Goal: Task Accomplishment & Management: Complete application form

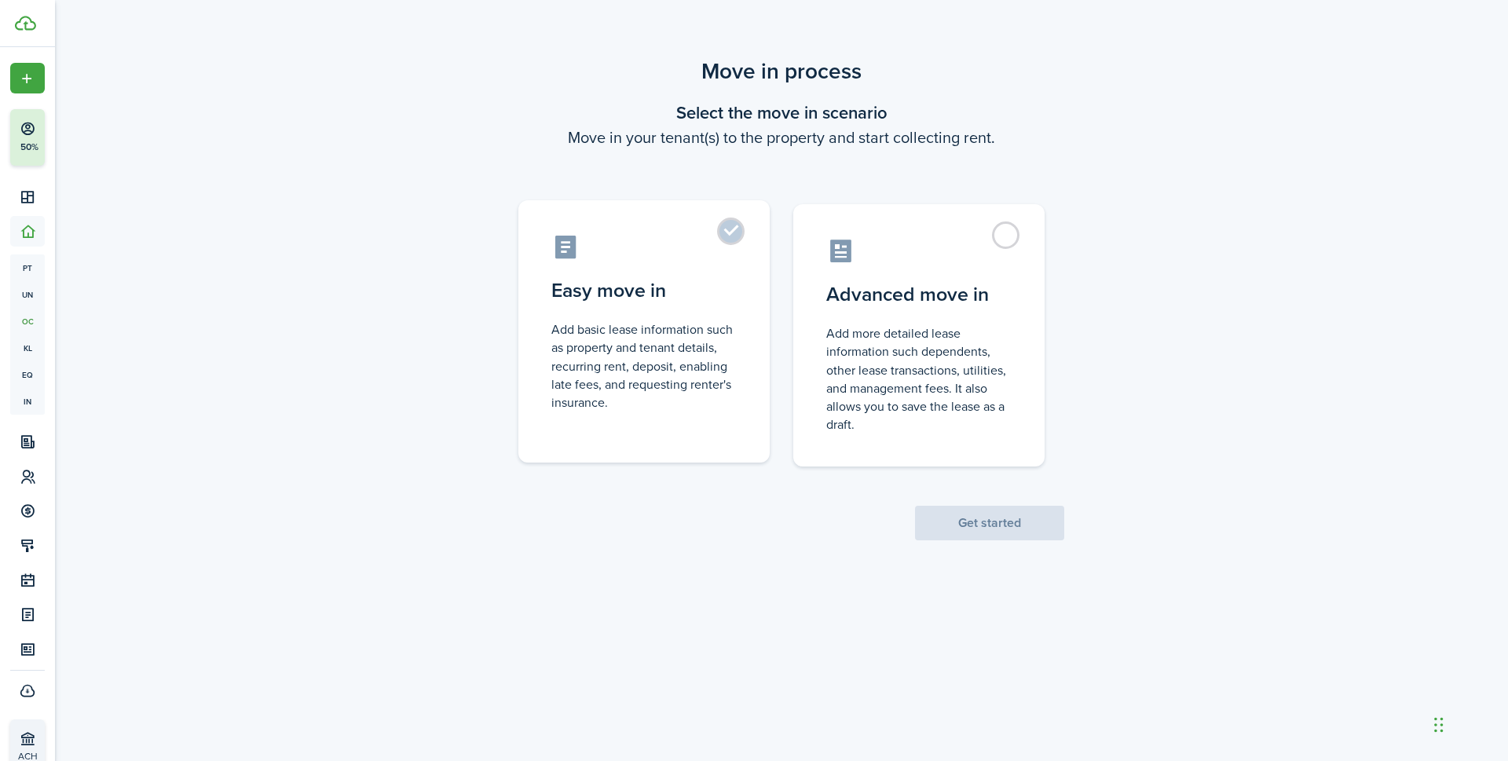
click at [605, 302] on control-radio-card-title "Easy move in" at bounding box center [643, 290] width 185 height 28
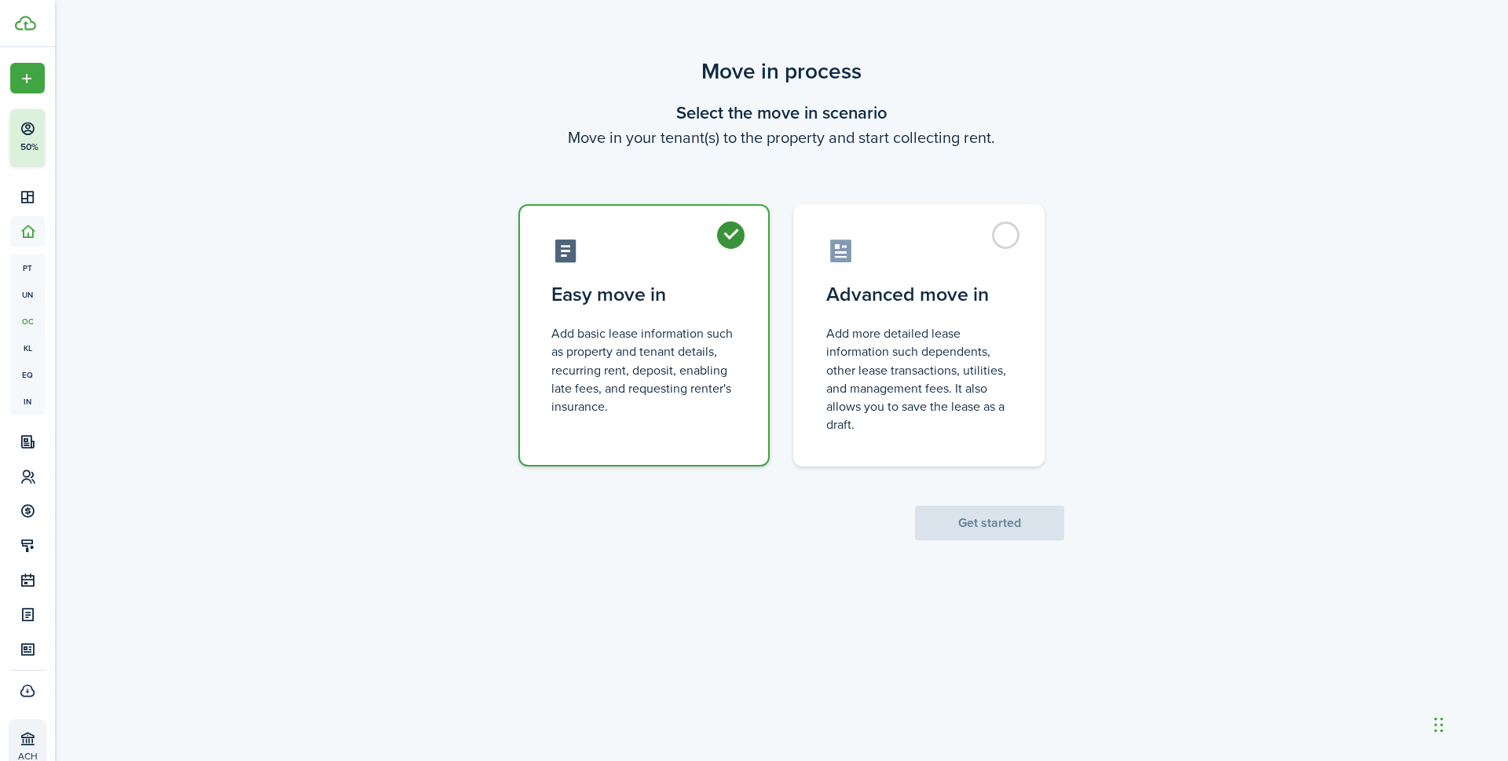
radio input "true"
click at [988, 525] on button "Get started" at bounding box center [989, 523] width 149 height 35
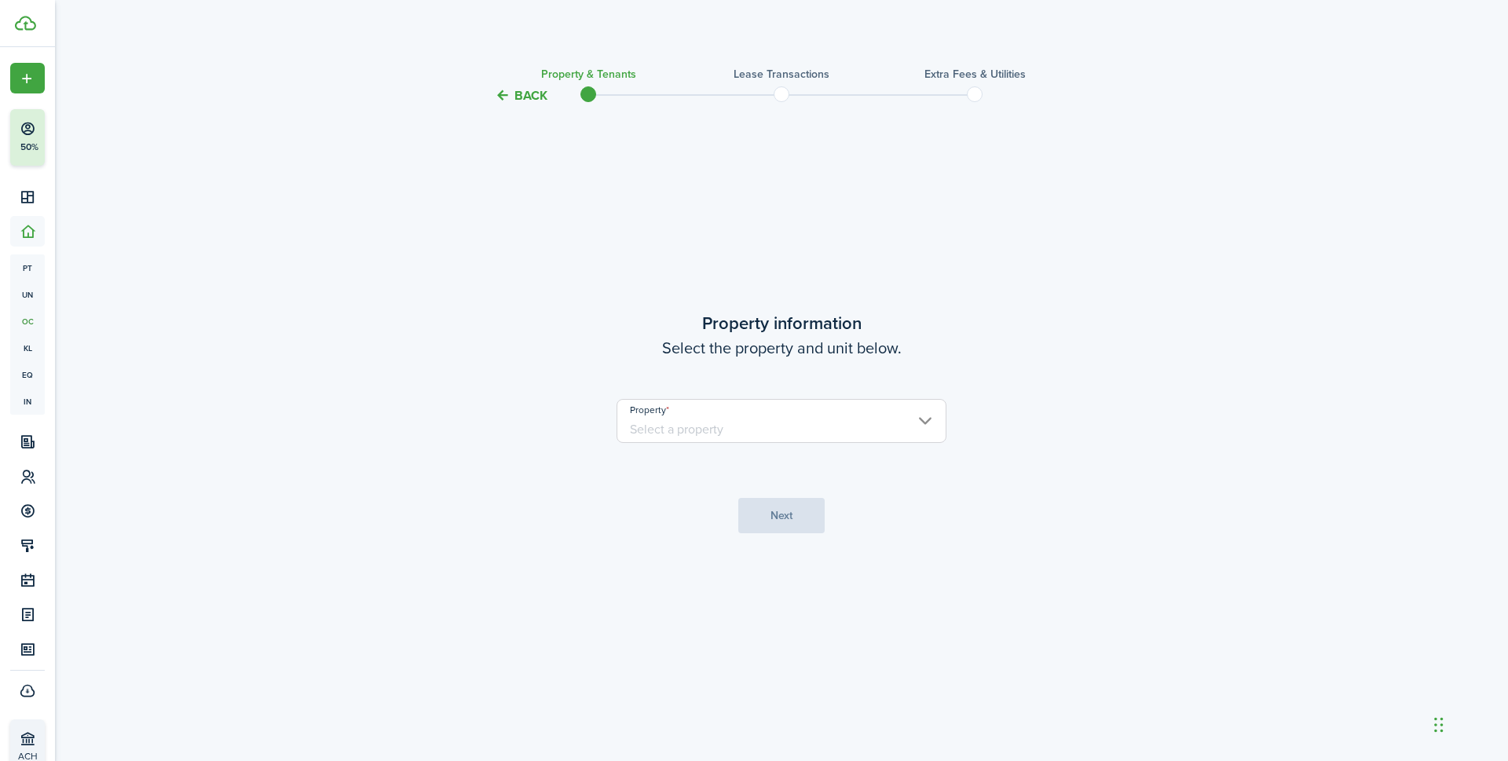
click at [719, 422] on input "Property" at bounding box center [781, 421] width 330 height 44
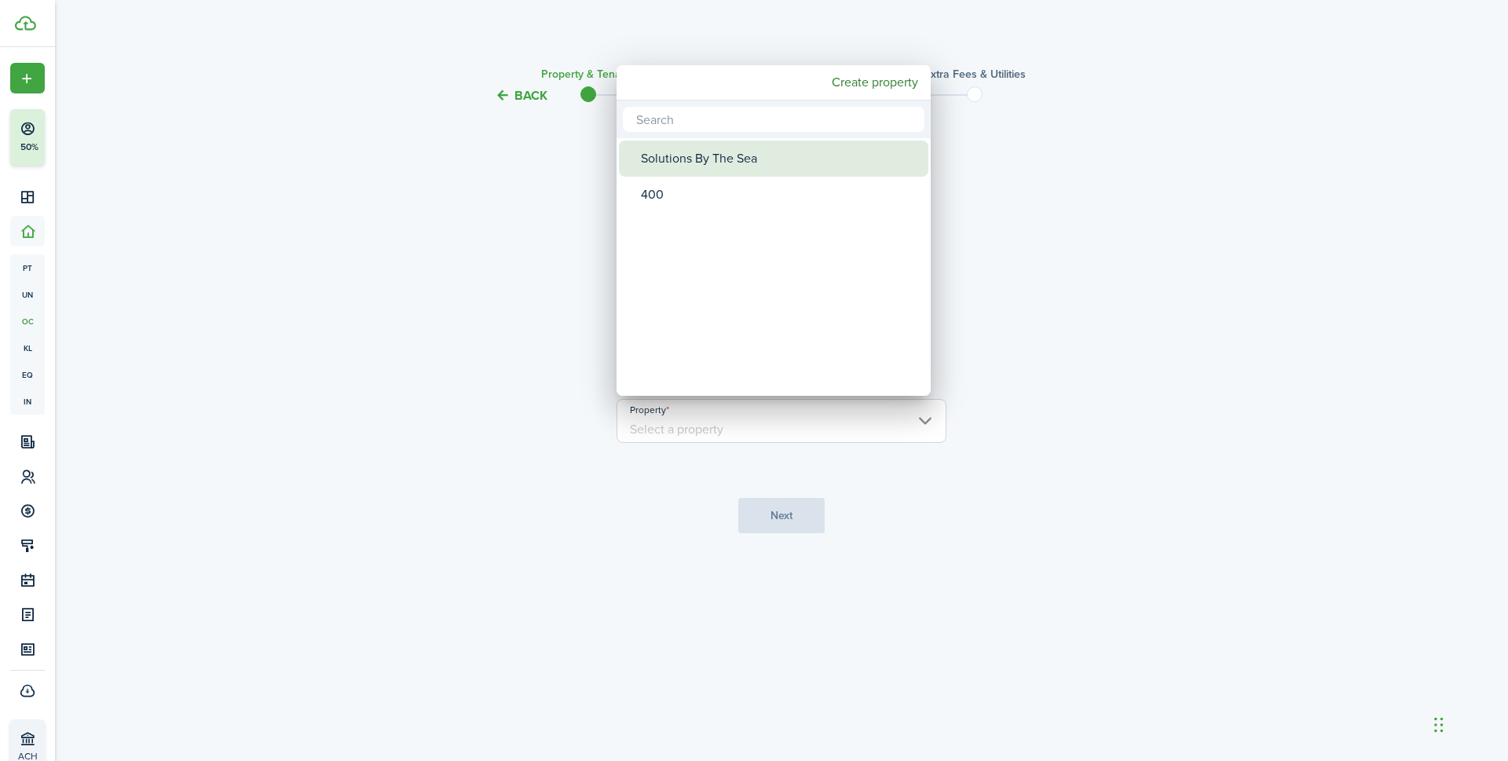
click at [692, 163] on div "Solutions By The Sea" at bounding box center [780, 159] width 278 height 36
type input "Solutions By The Sea"
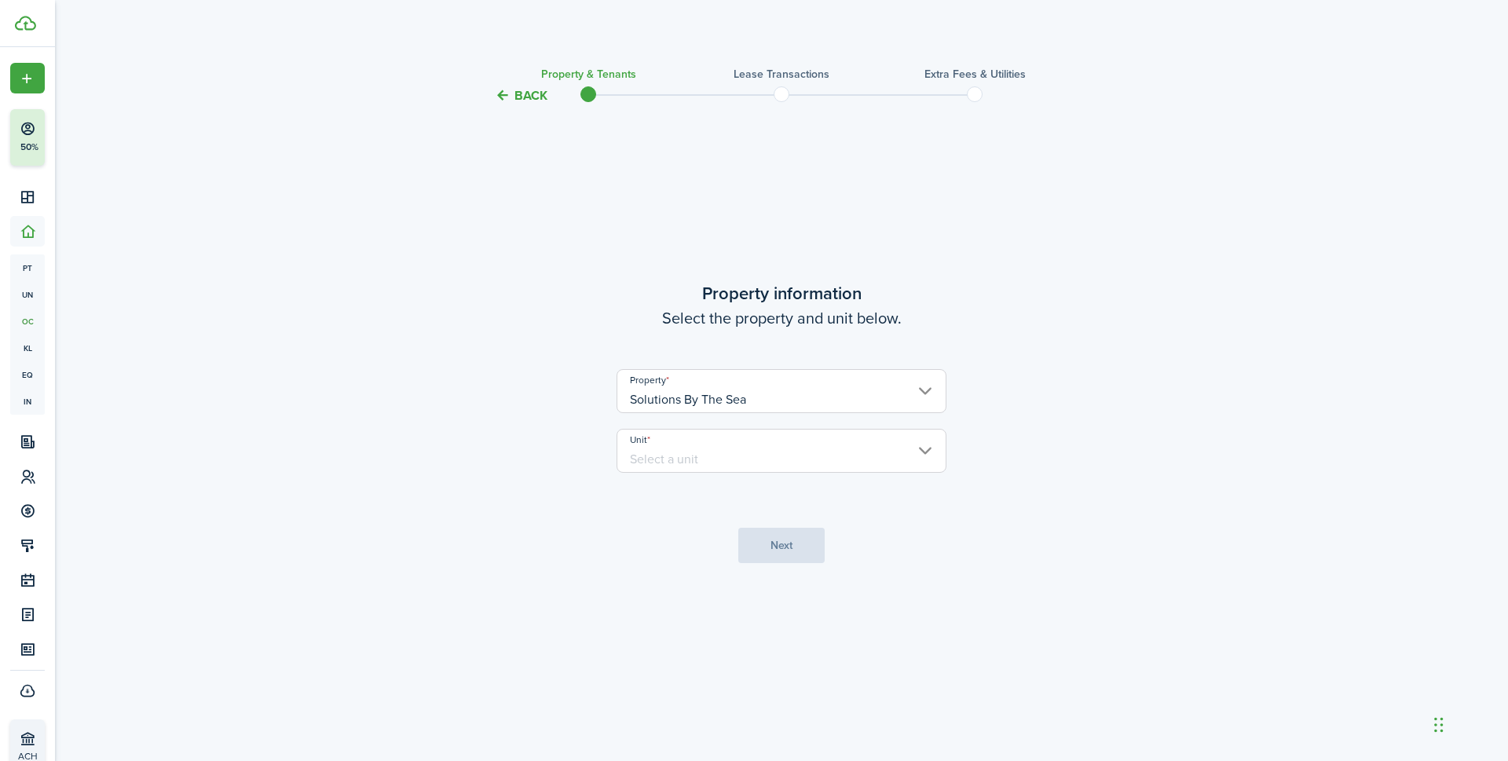
click at [751, 452] on input "Unit" at bounding box center [781, 451] width 330 height 44
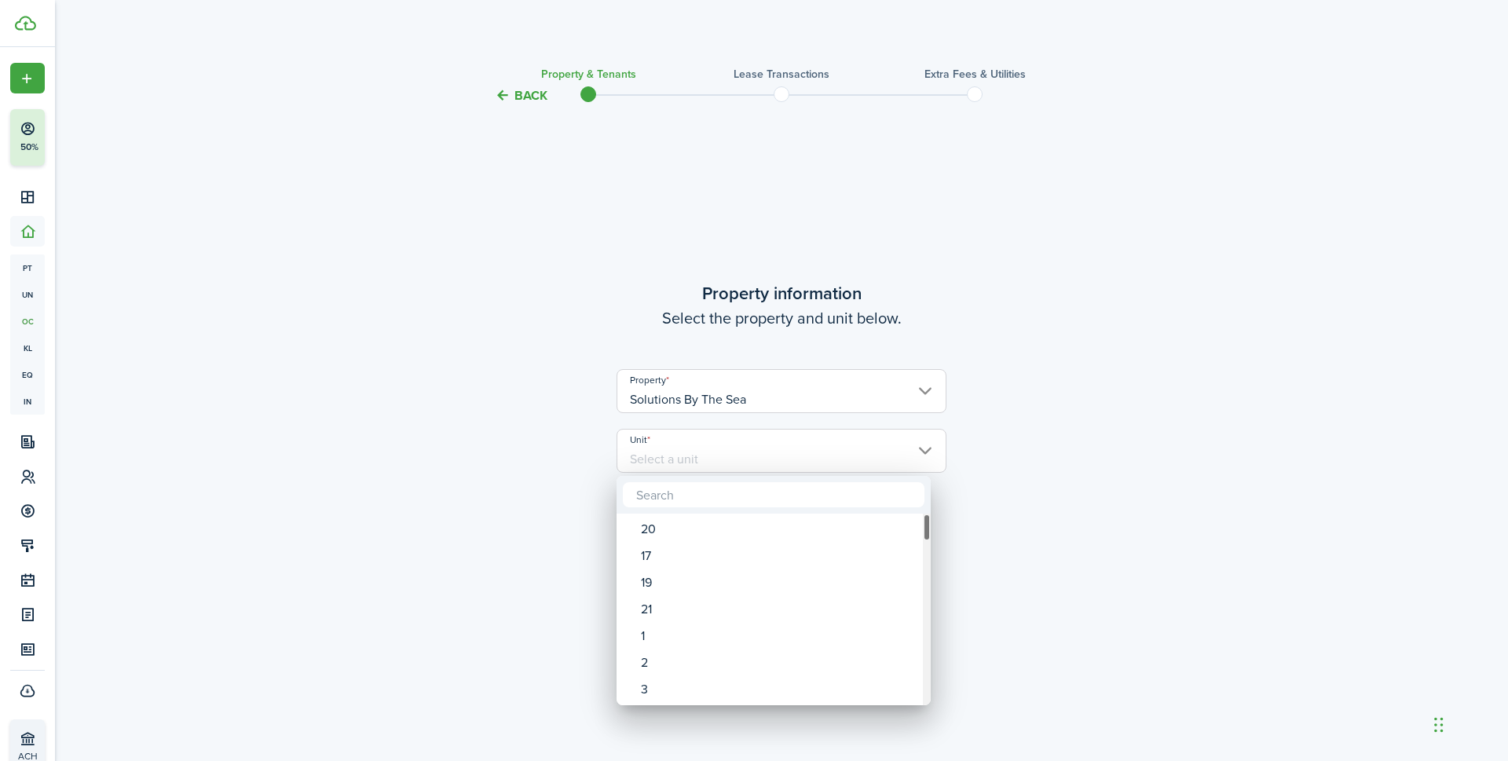
click at [926, 648] on div "Unit" at bounding box center [927, 609] width 8 height 192
click at [720, 561] on div "32" at bounding box center [780, 556] width 278 height 27
type input "32"
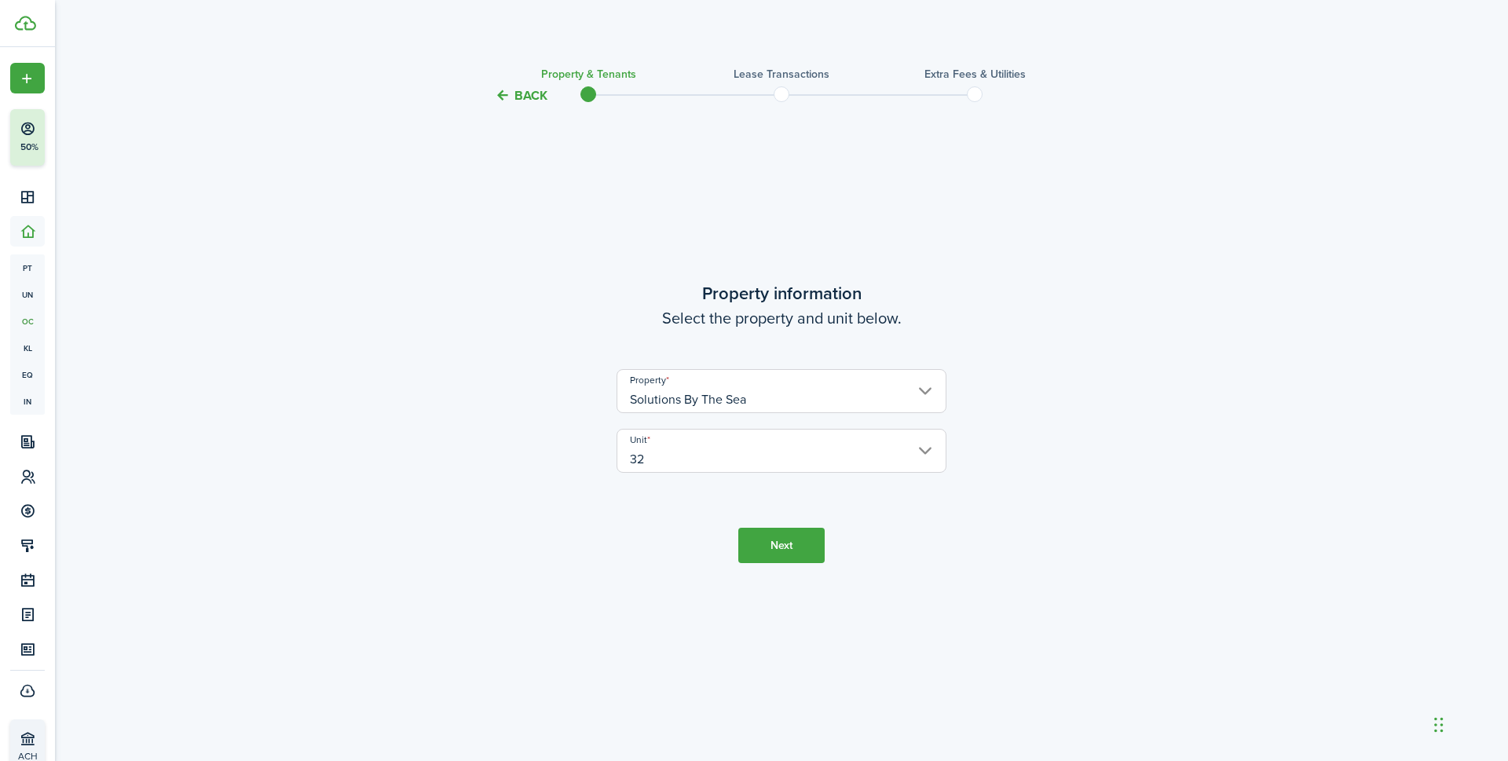
click at [766, 544] on button "Next" at bounding box center [781, 545] width 86 height 35
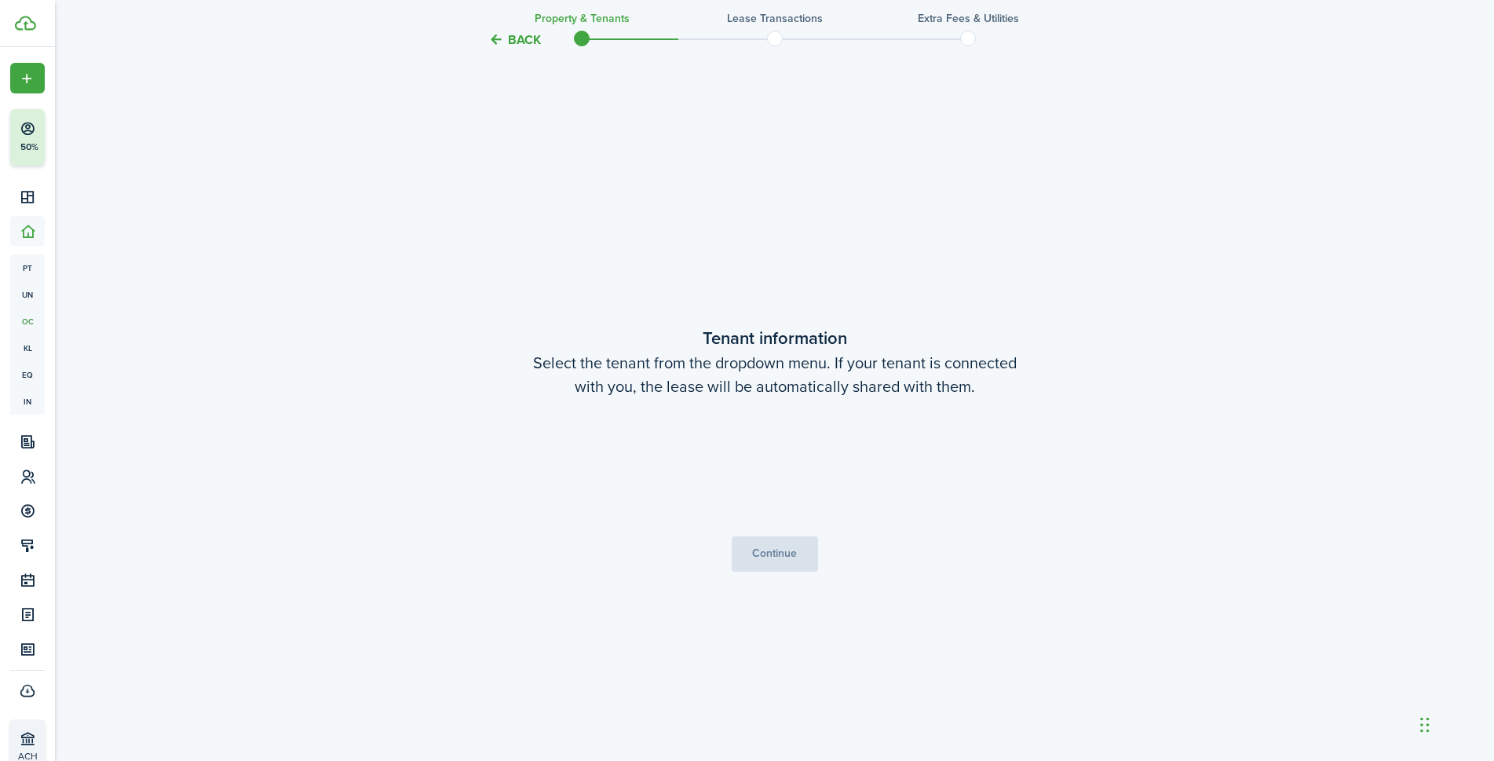
scroll to position [656, 0]
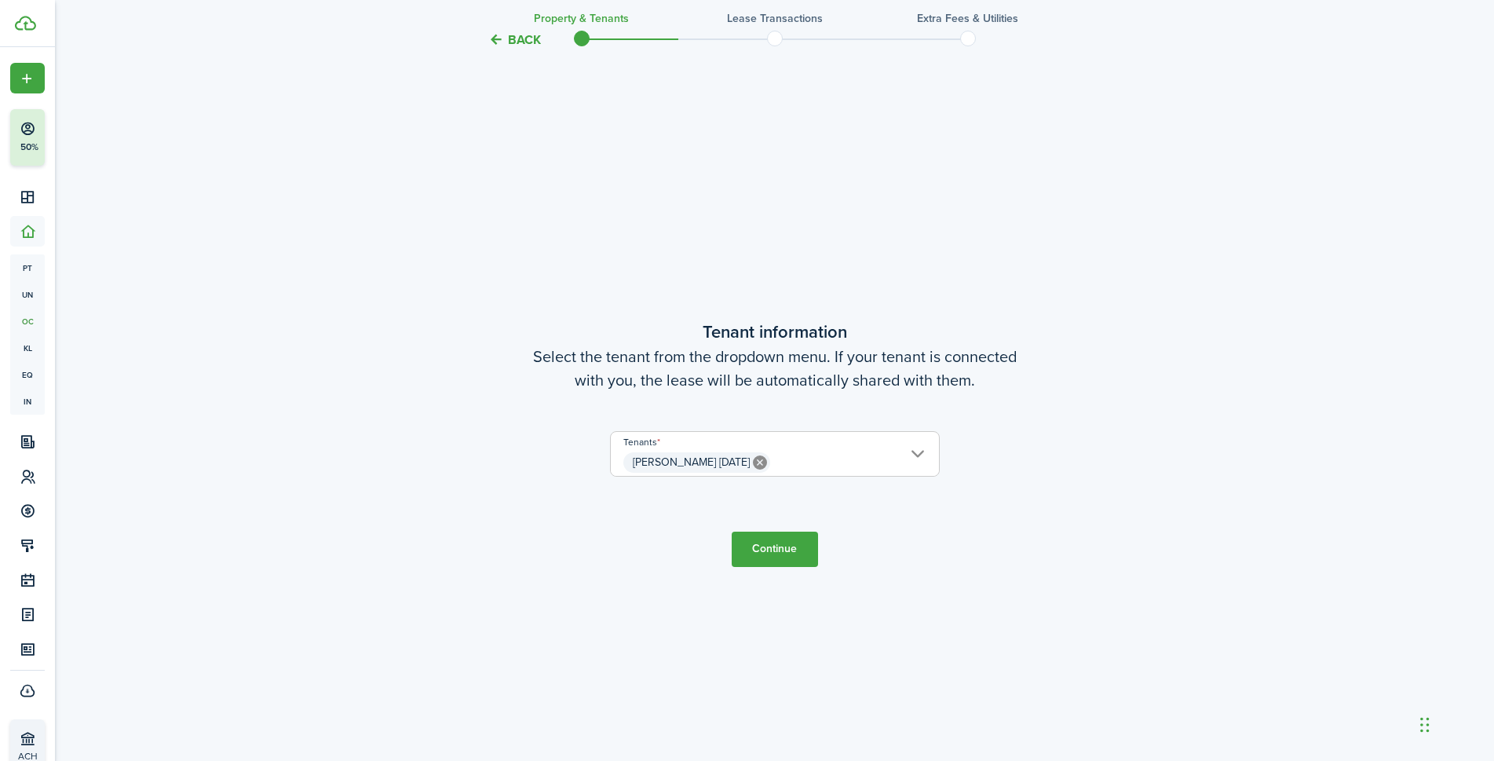
click at [798, 557] on button "Continue" at bounding box center [775, 549] width 86 height 35
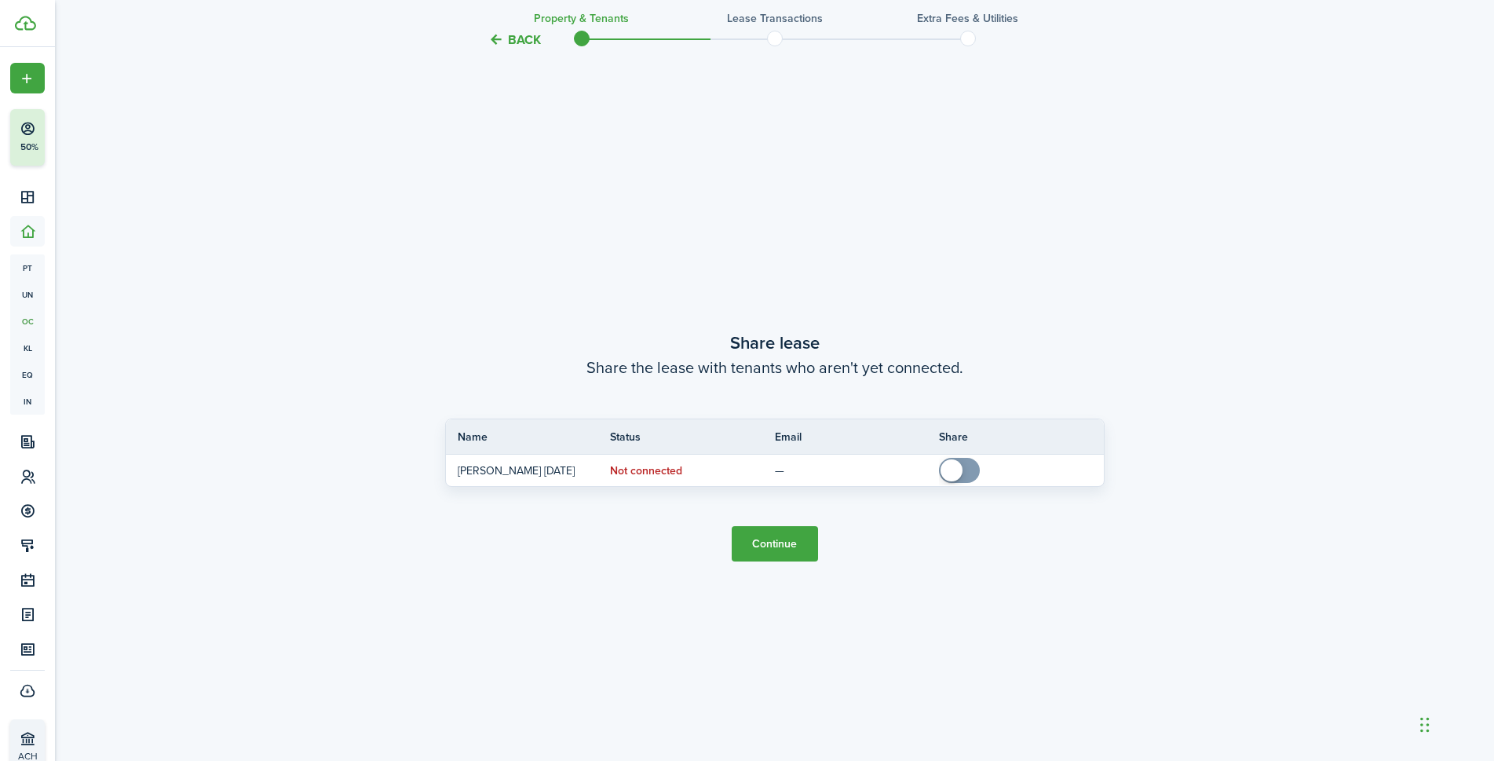
scroll to position [1416, 0]
click at [781, 535] on button "Continue" at bounding box center [775, 540] width 86 height 35
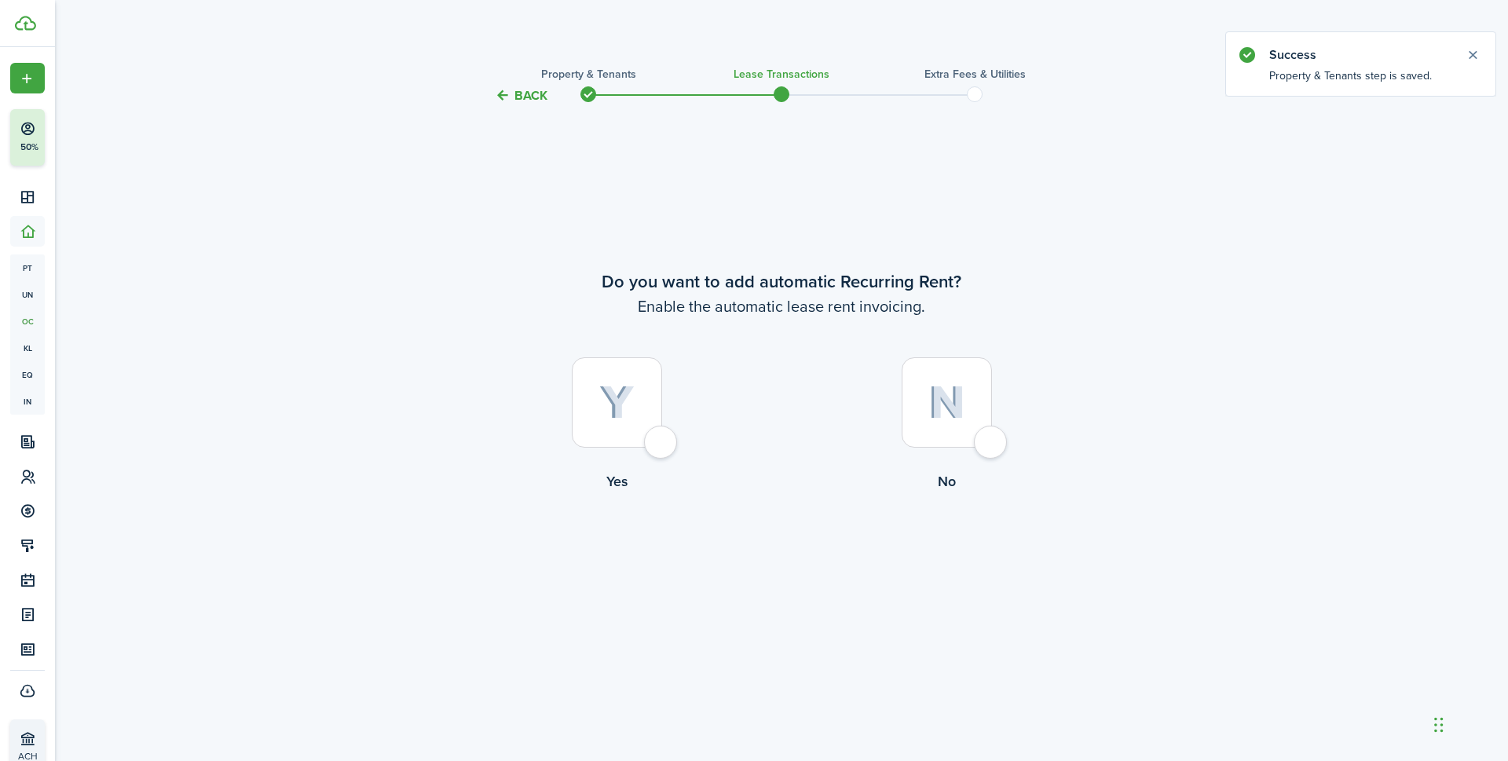
click at [961, 408] on img at bounding box center [946, 403] width 37 height 34
radio input "true"
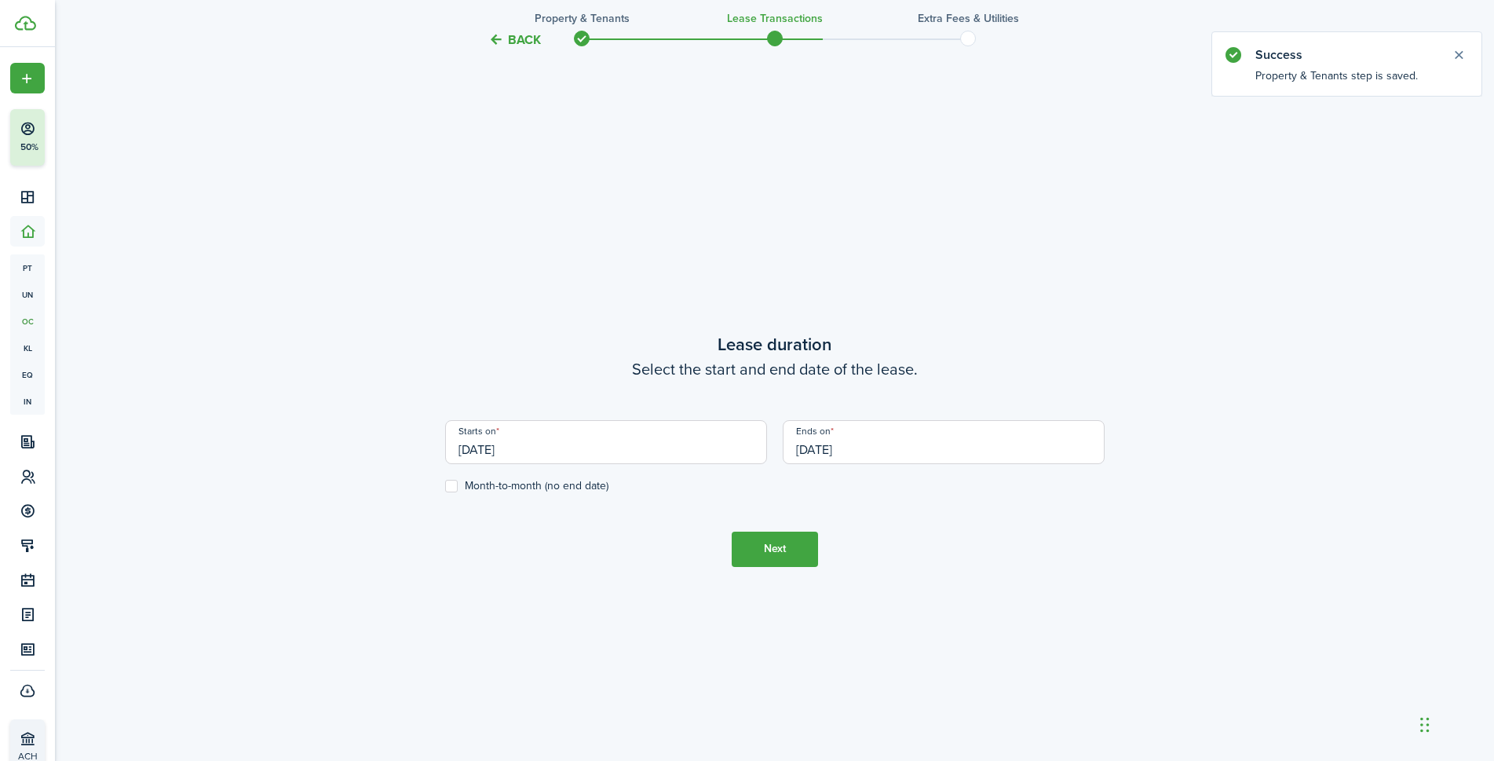
scroll to position [656, 0]
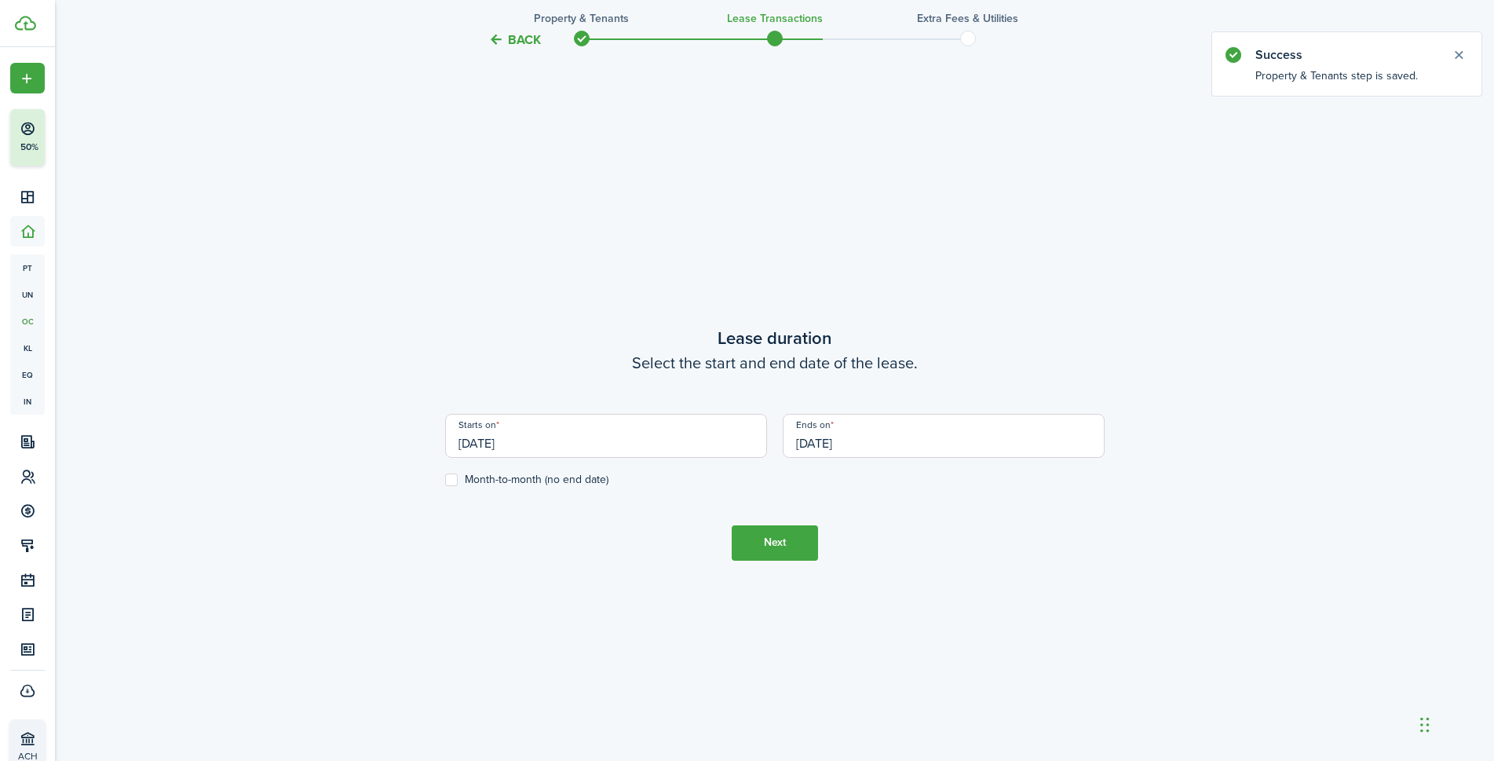
click at [451, 476] on label "Month-to-month (no end date)" at bounding box center [526, 479] width 163 height 13
click at [445, 479] on input "Month-to-month (no end date)" at bounding box center [444, 479] width 1 height 1
checkbox input "true"
click at [791, 550] on button "Next" at bounding box center [775, 542] width 86 height 35
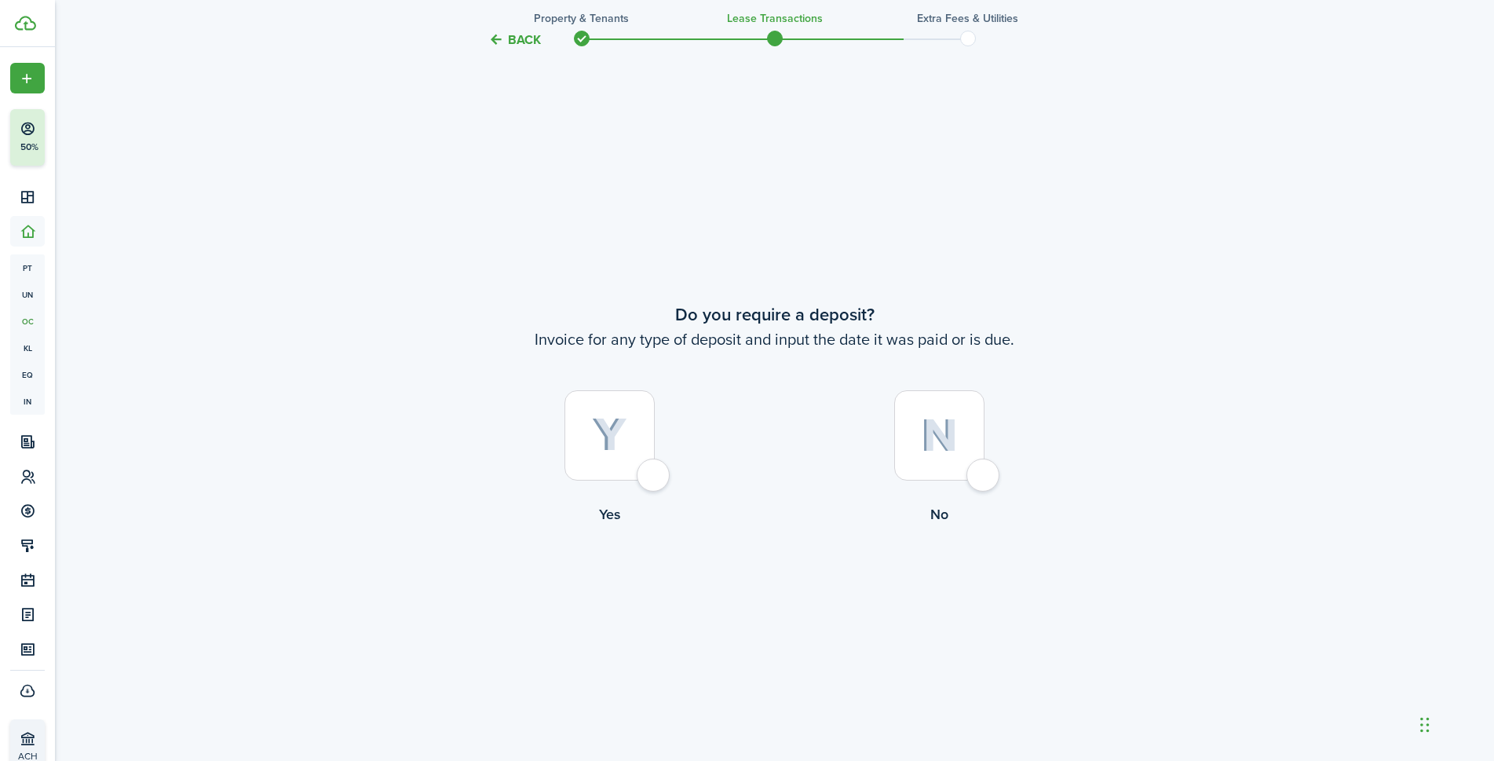
scroll to position [1416, 0]
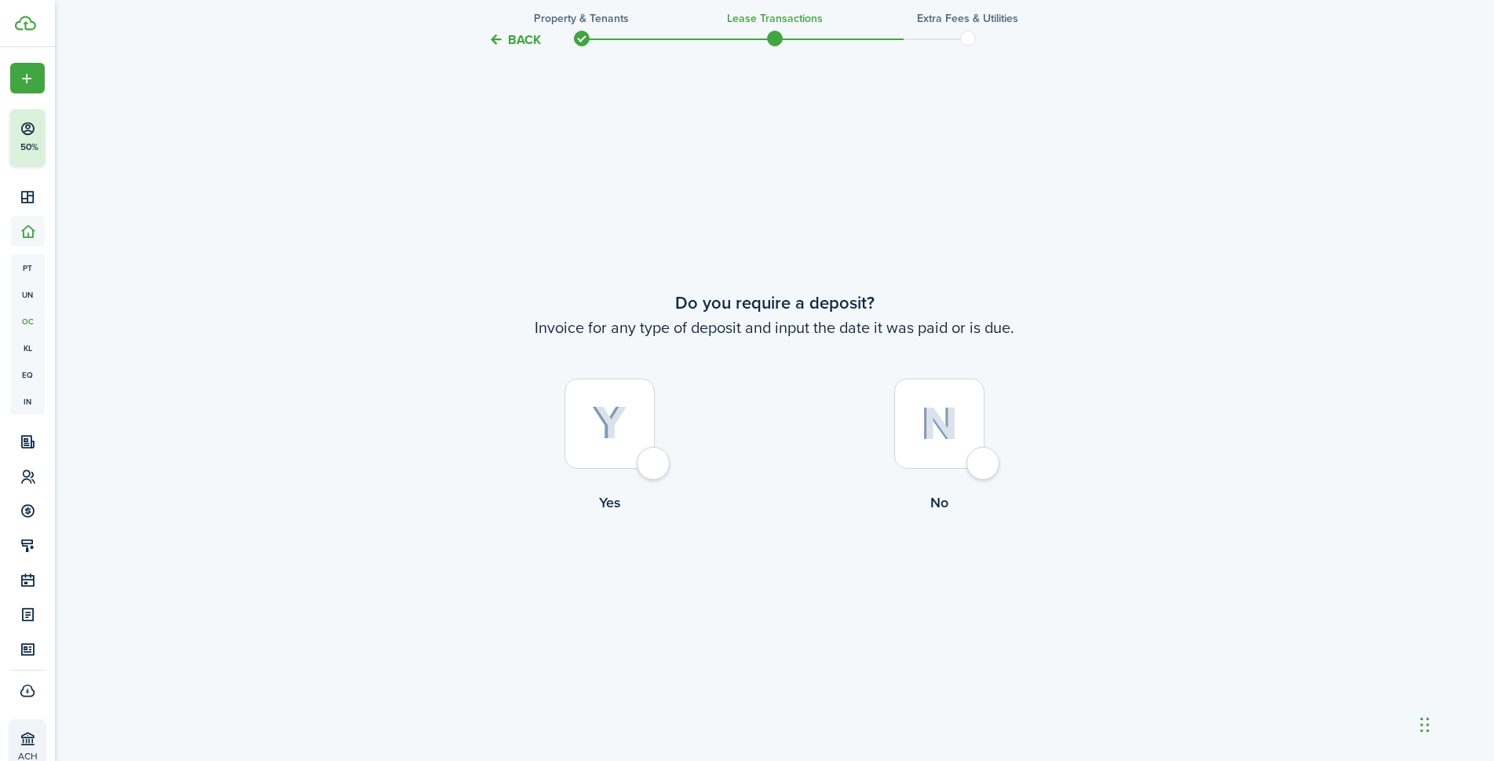
click at [943, 439] on img at bounding box center [939, 424] width 37 height 34
radio input "true"
click at [766, 579] on button "Continue" at bounding box center [775, 577] width 86 height 35
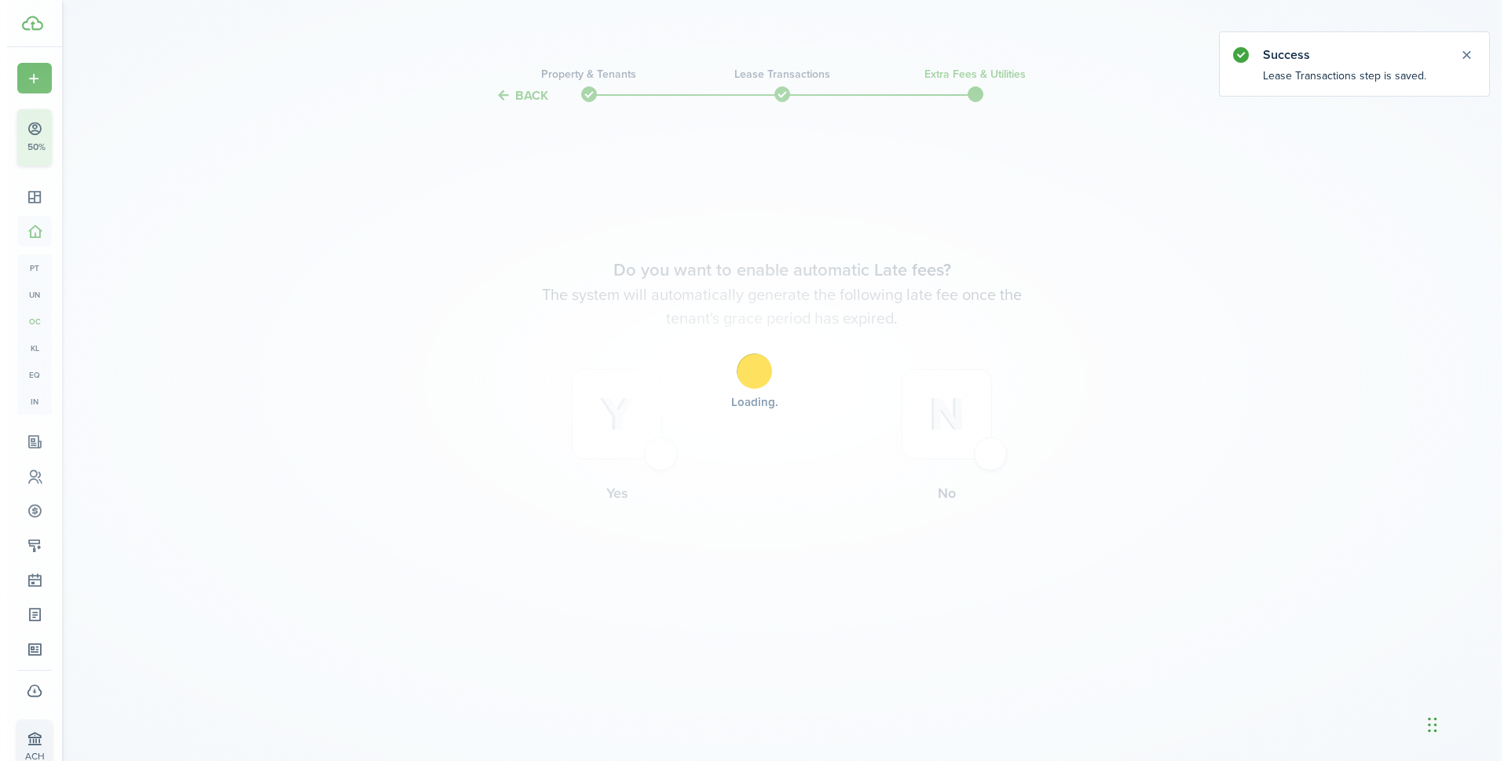
scroll to position [0, 0]
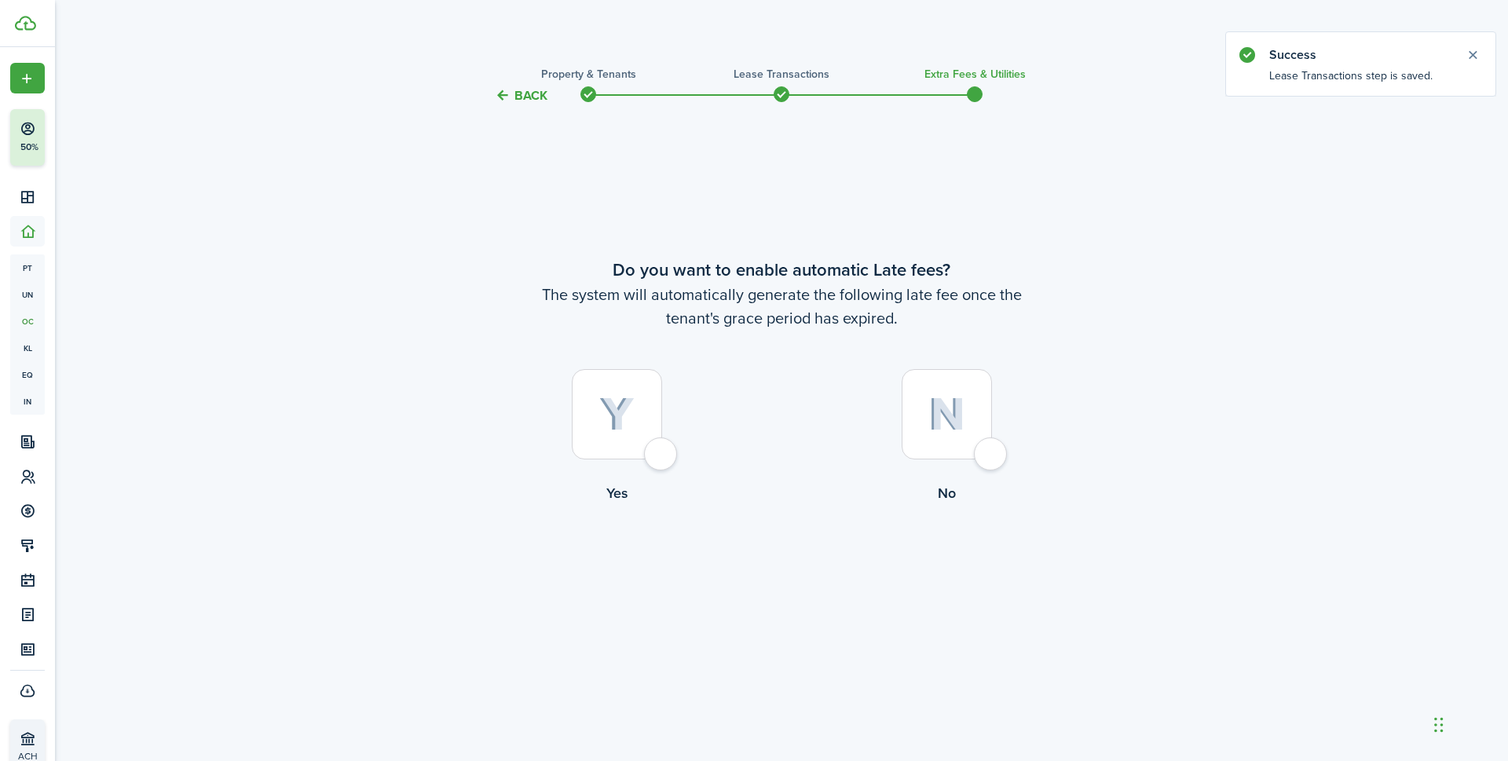
click at [945, 426] on img at bounding box center [946, 414] width 37 height 34
radio input "true"
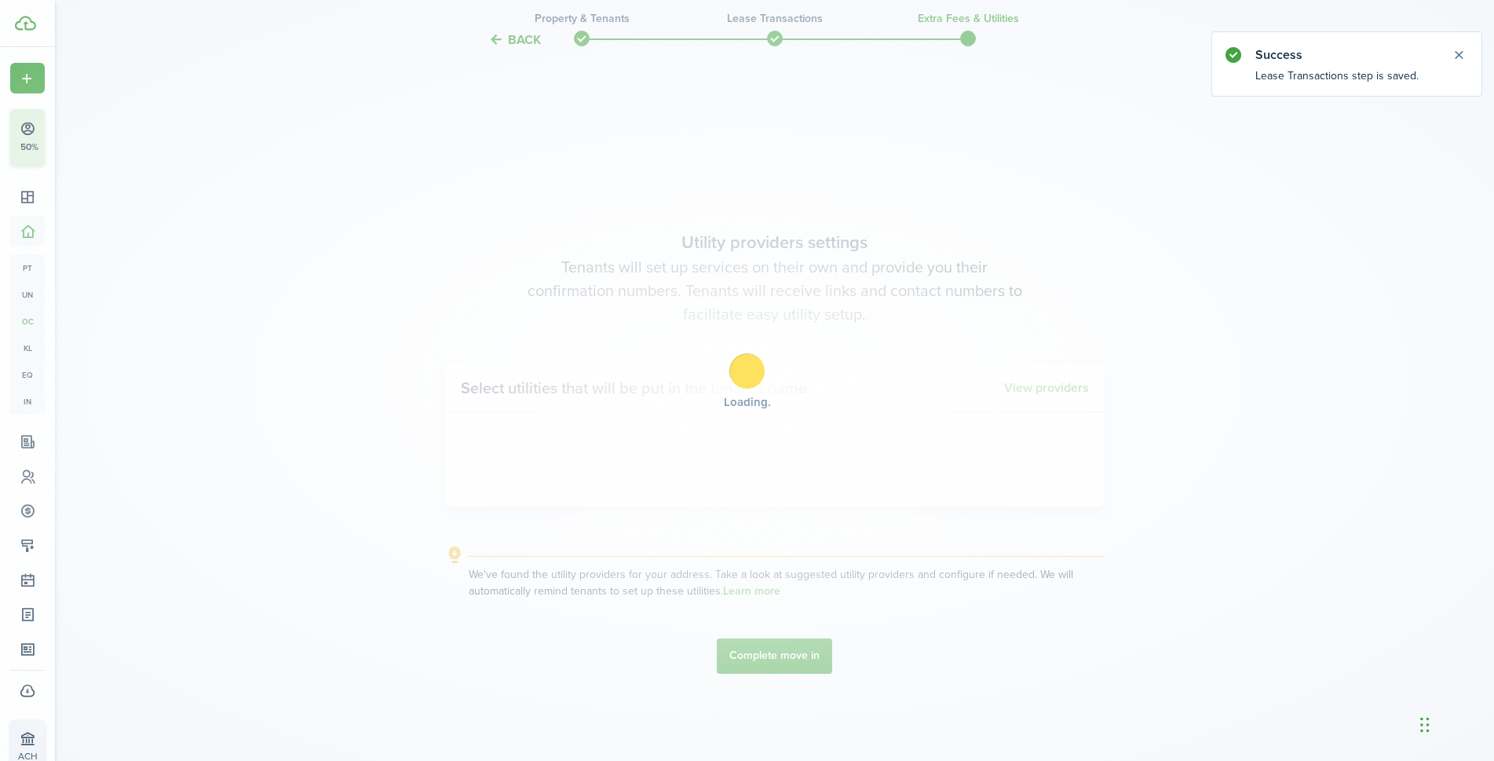
scroll to position [656, 0]
click at [776, 653] on div "Loading" at bounding box center [747, 380] width 1494 height 761
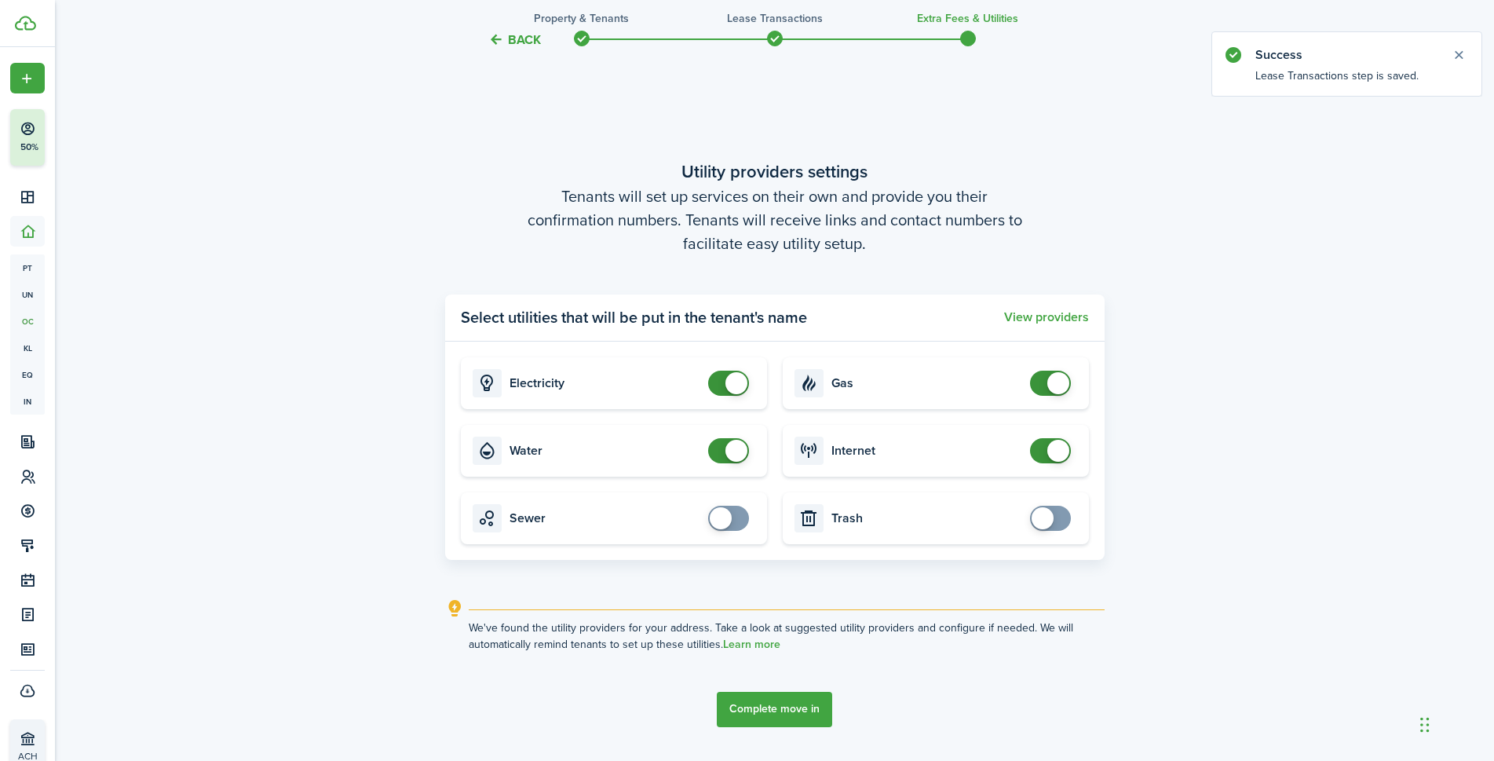
click at [764, 704] on button "Complete move in" at bounding box center [774, 709] width 115 height 35
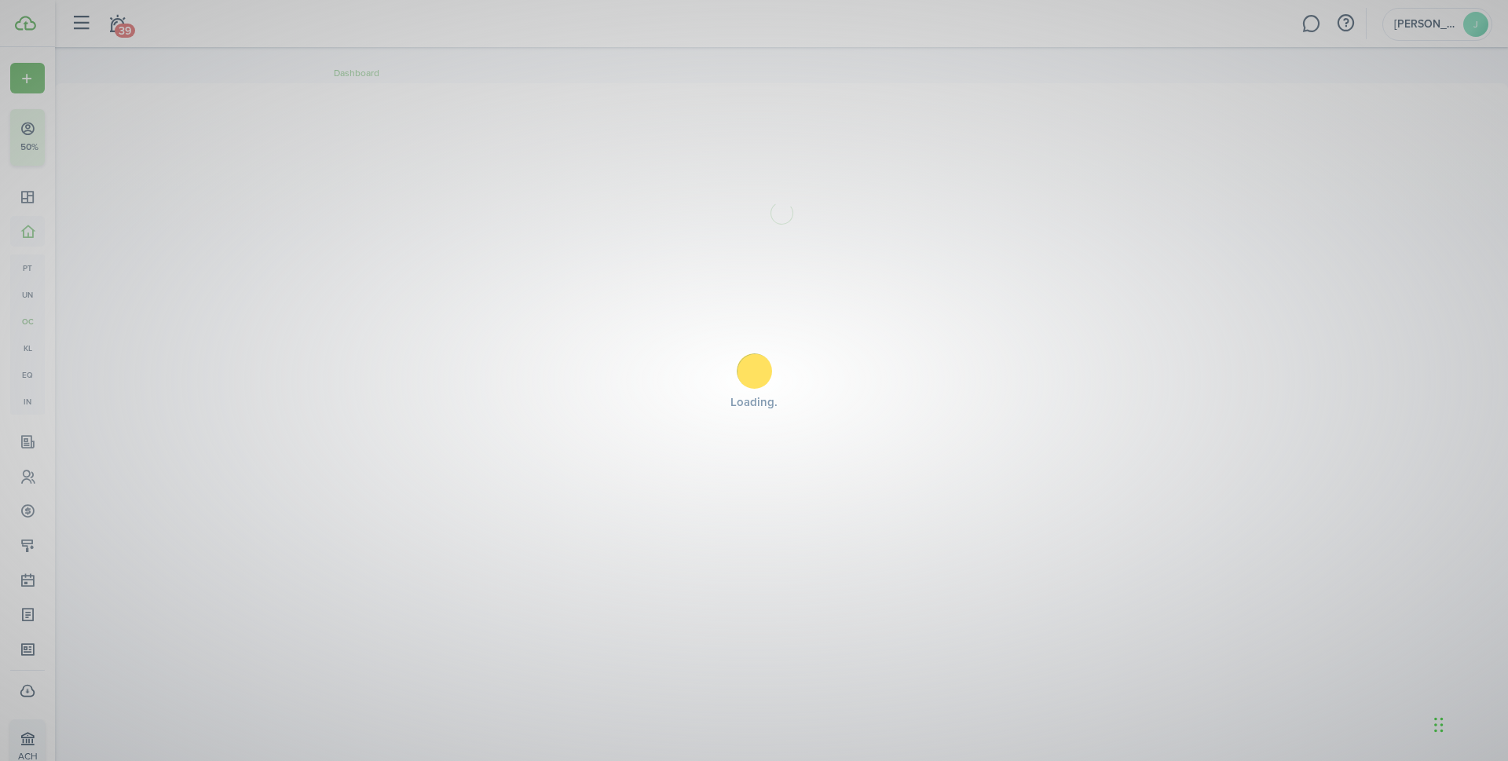
click at [1507, 561] on div "Loading" at bounding box center [754, 380] width 1508 height 761
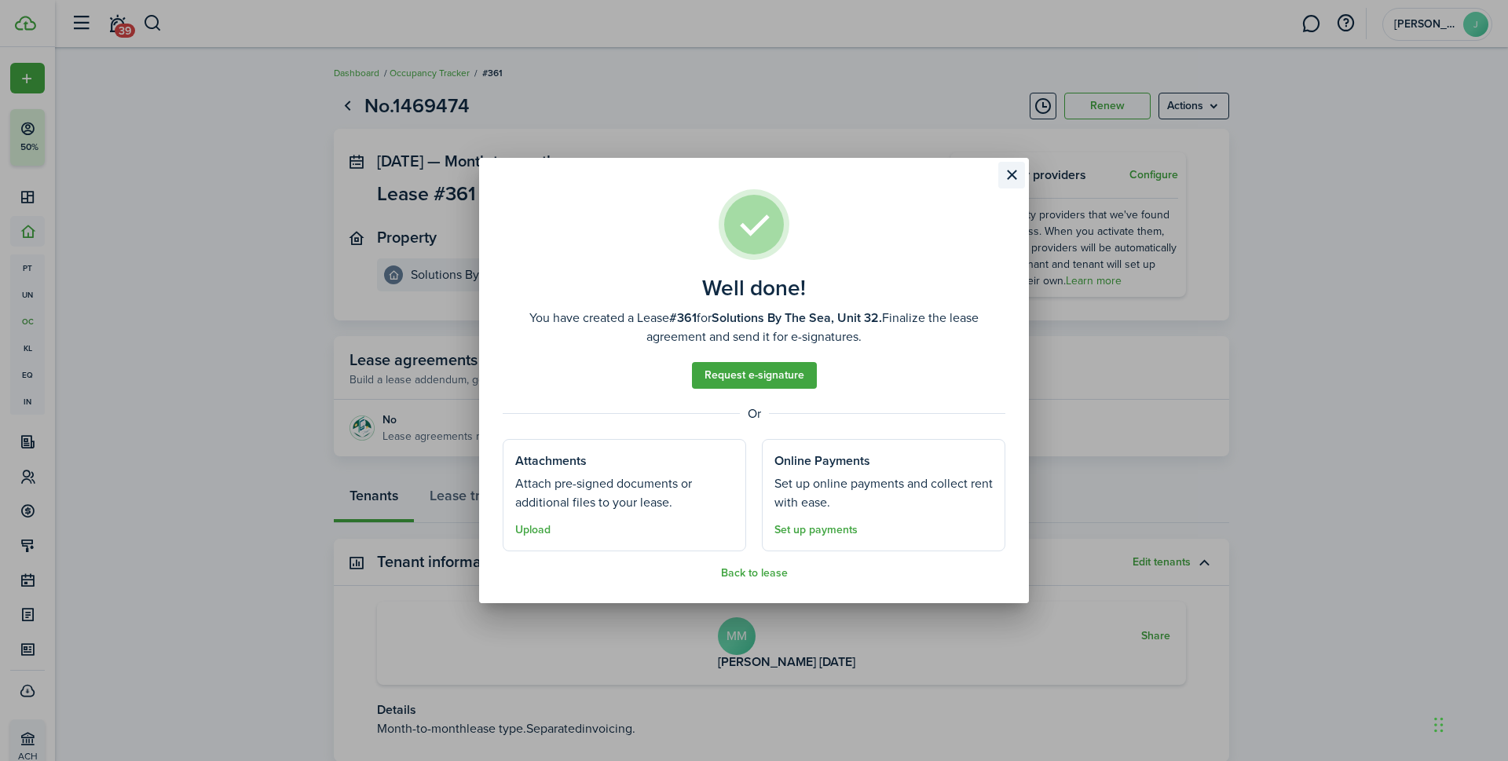
click at [1011, 177] on button "Close modal" at bounding box center [1011, 175] width 27 height 27
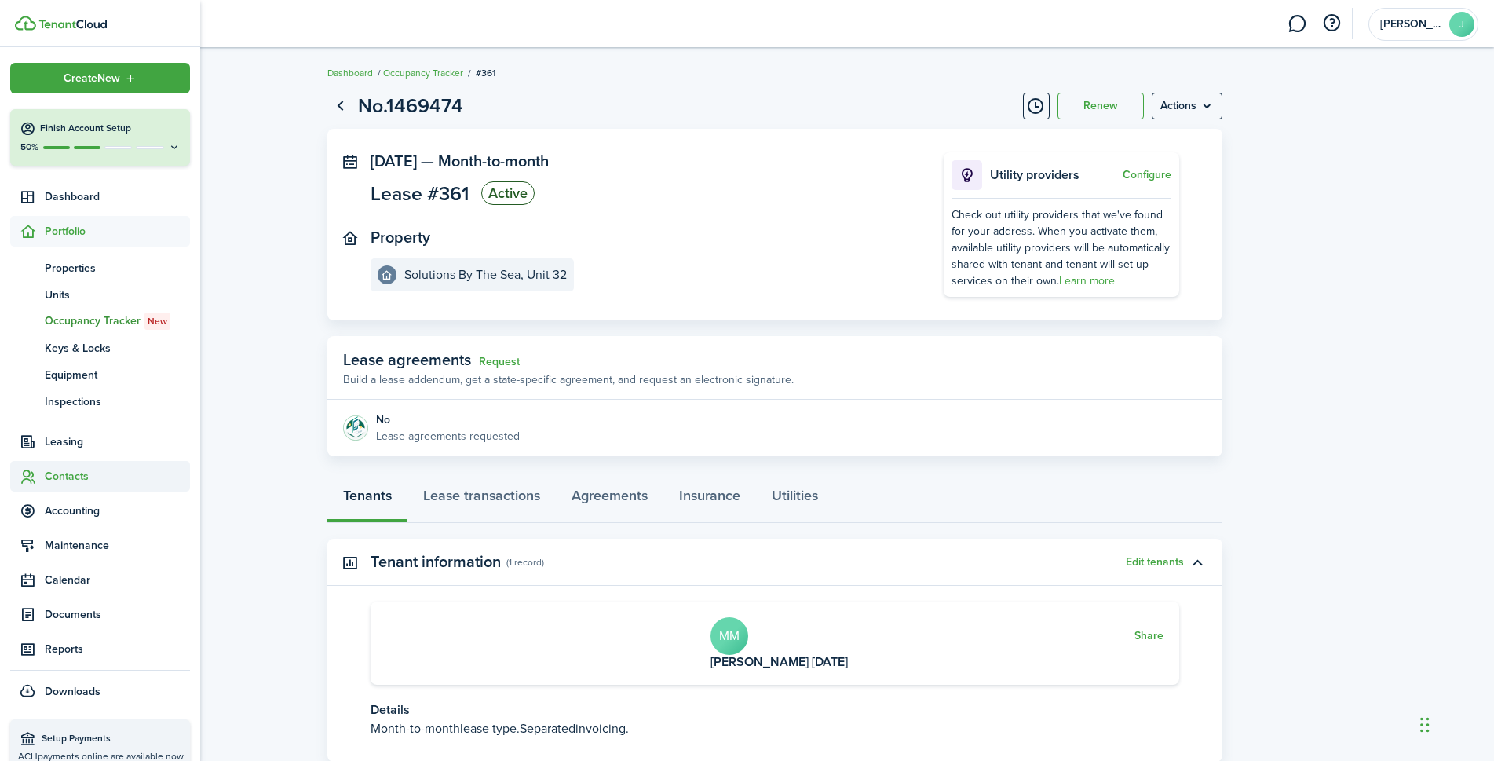
click at [64, 482] on span "Contacts" at bounding box center [117, 476] width 145 height 16
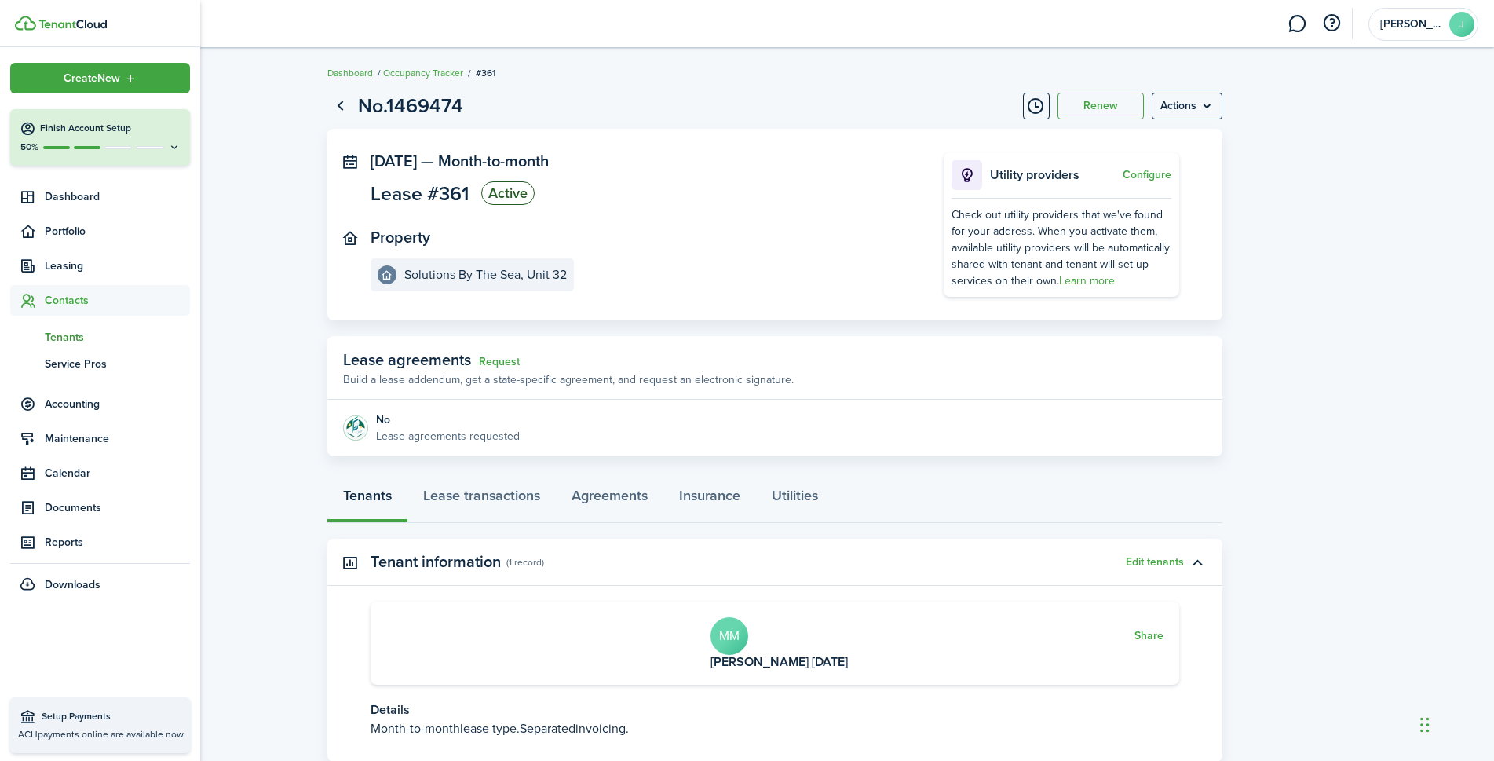
click at [46, 338] on span "Tenants" at bounding box center [117, 337] width 145 height 16
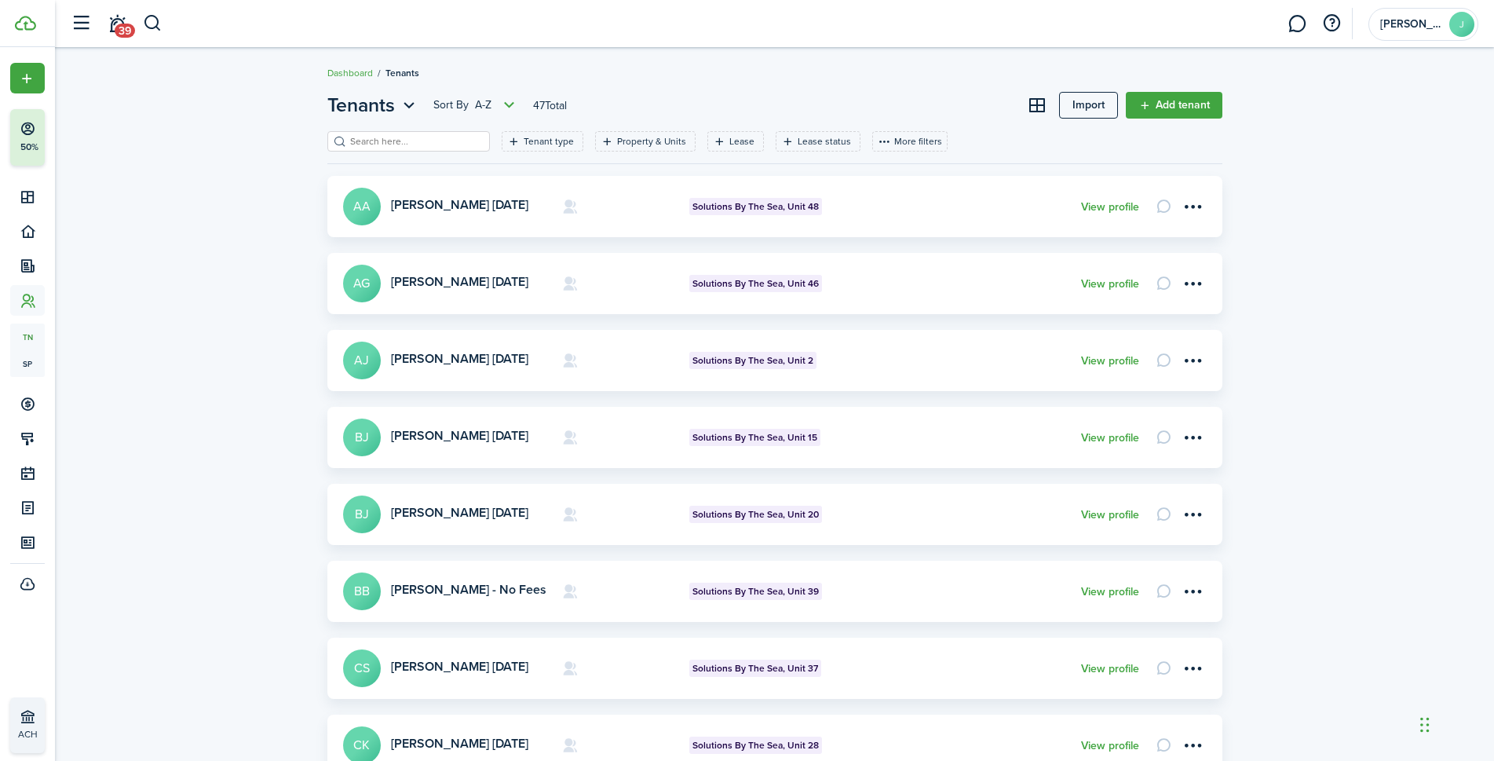
scroll to position [421, 0]
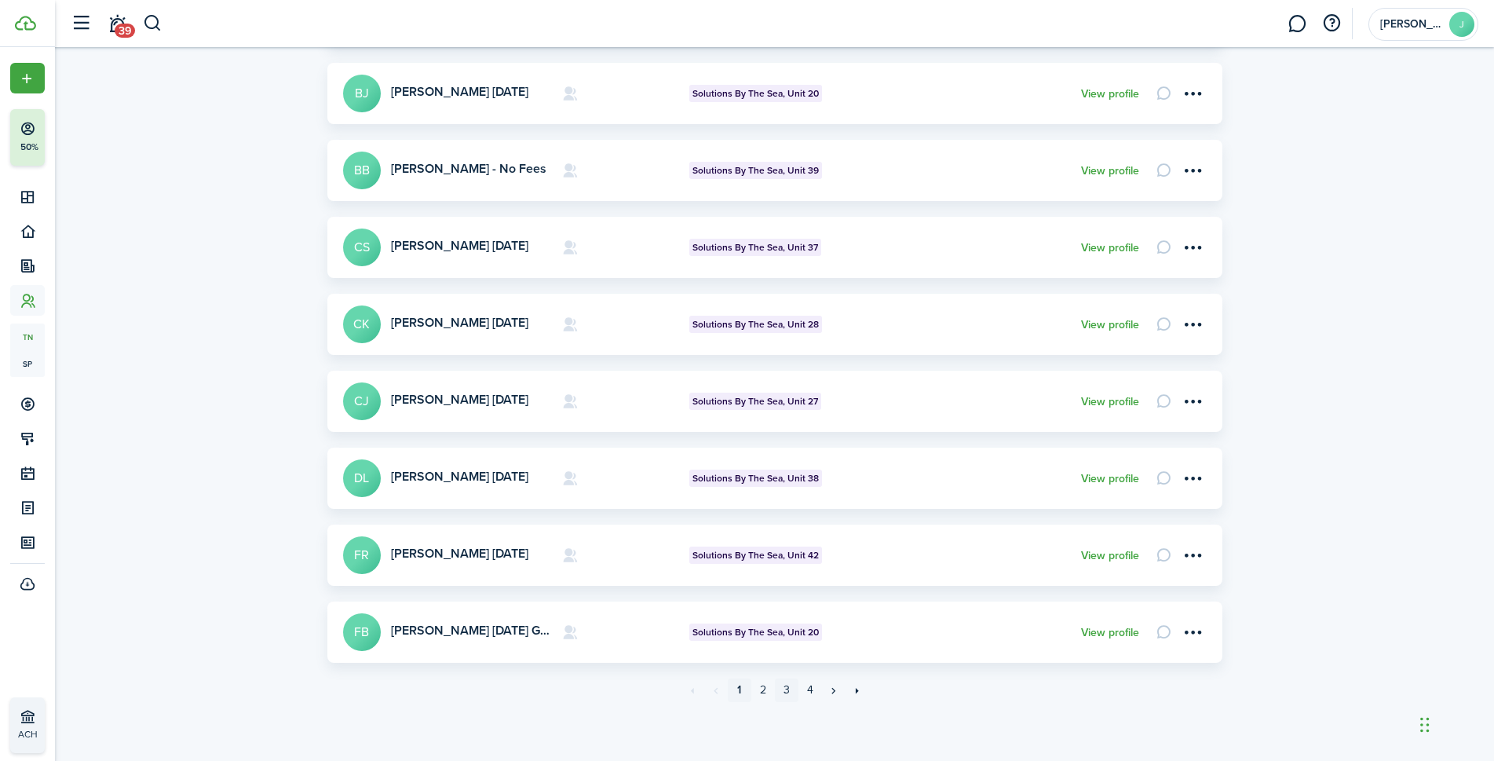
click at [789, 688] on link "3" at bounding box center [787, 690] width 24 height 24
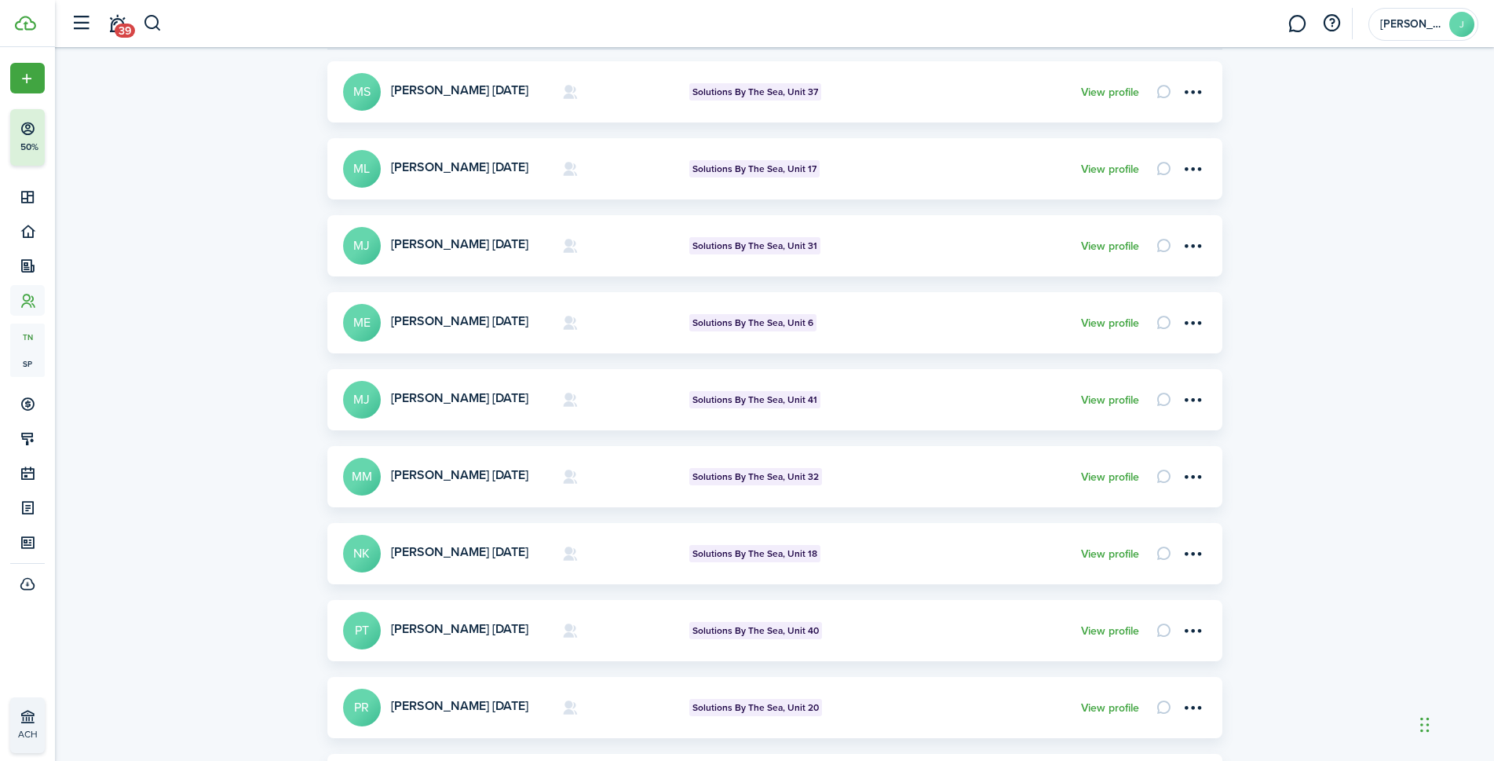
scroll to position [116, 0]
click at [1103, 479] on link "View profile" at bounding box center [1110, 476] width 58 height 13
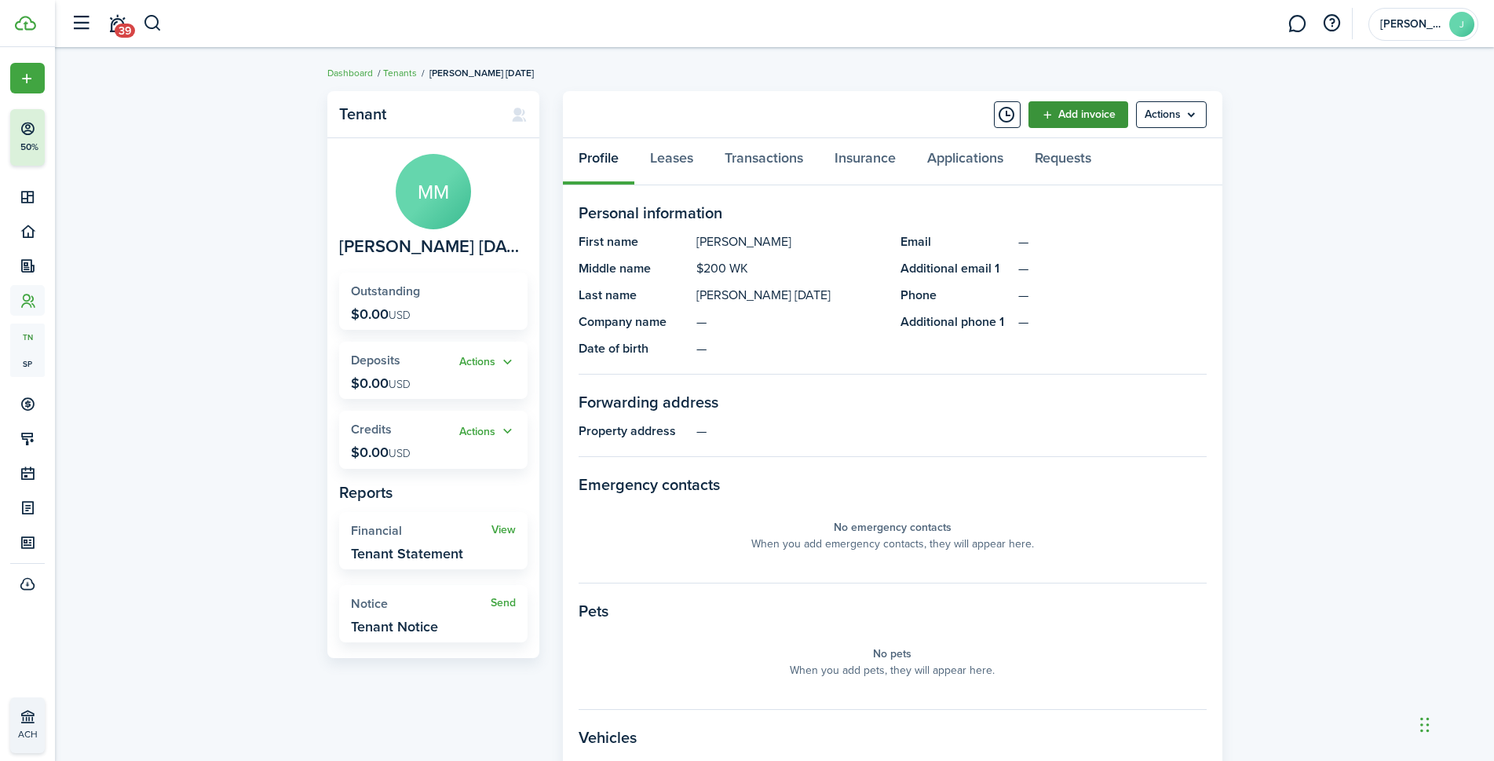
click at [1078, 111] on link "Add invoice" at bounding box center [1079, 114] width 100 height 27
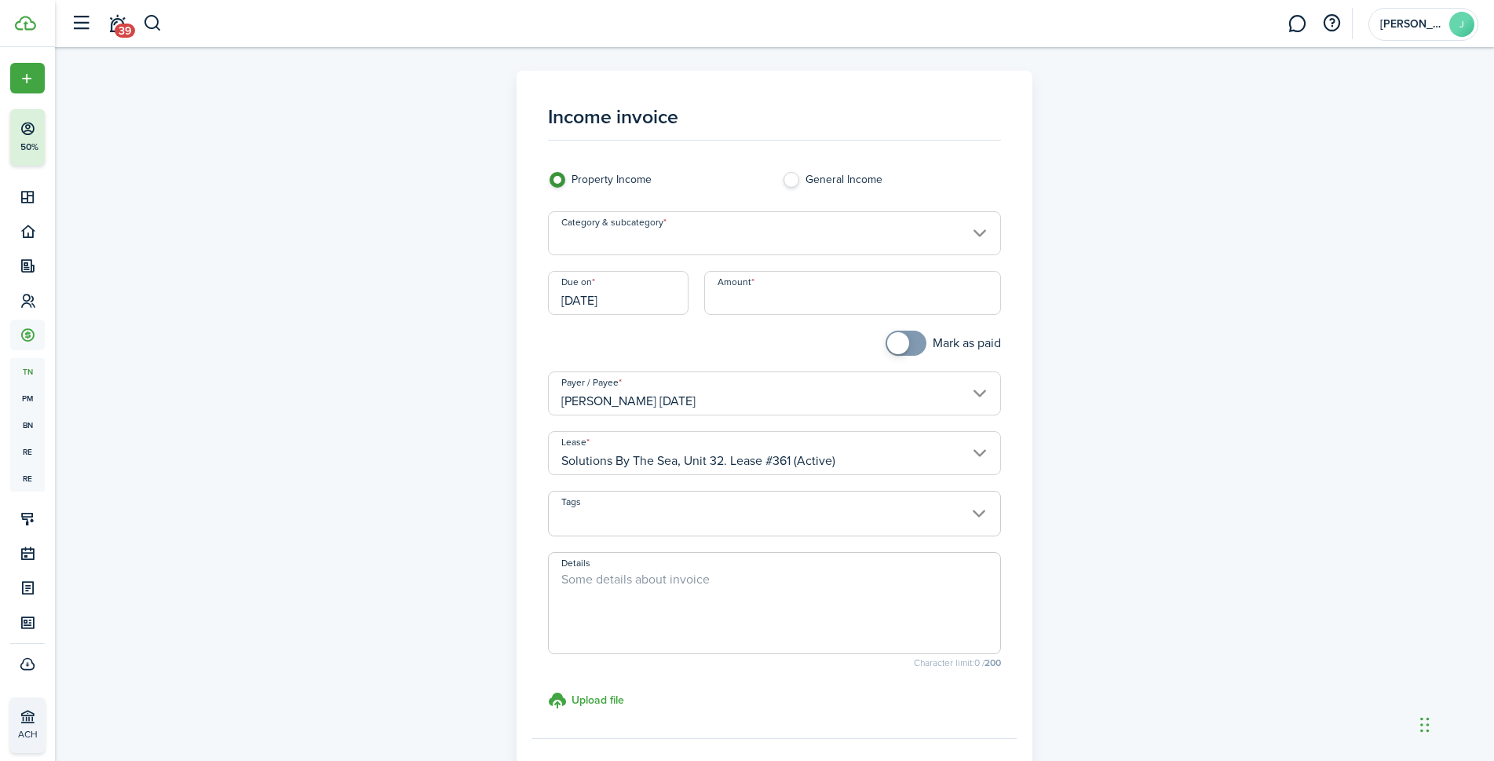
click at [750, 226] on input "Category & subcategory" at bounding box center [774, 233] width 453 height 44
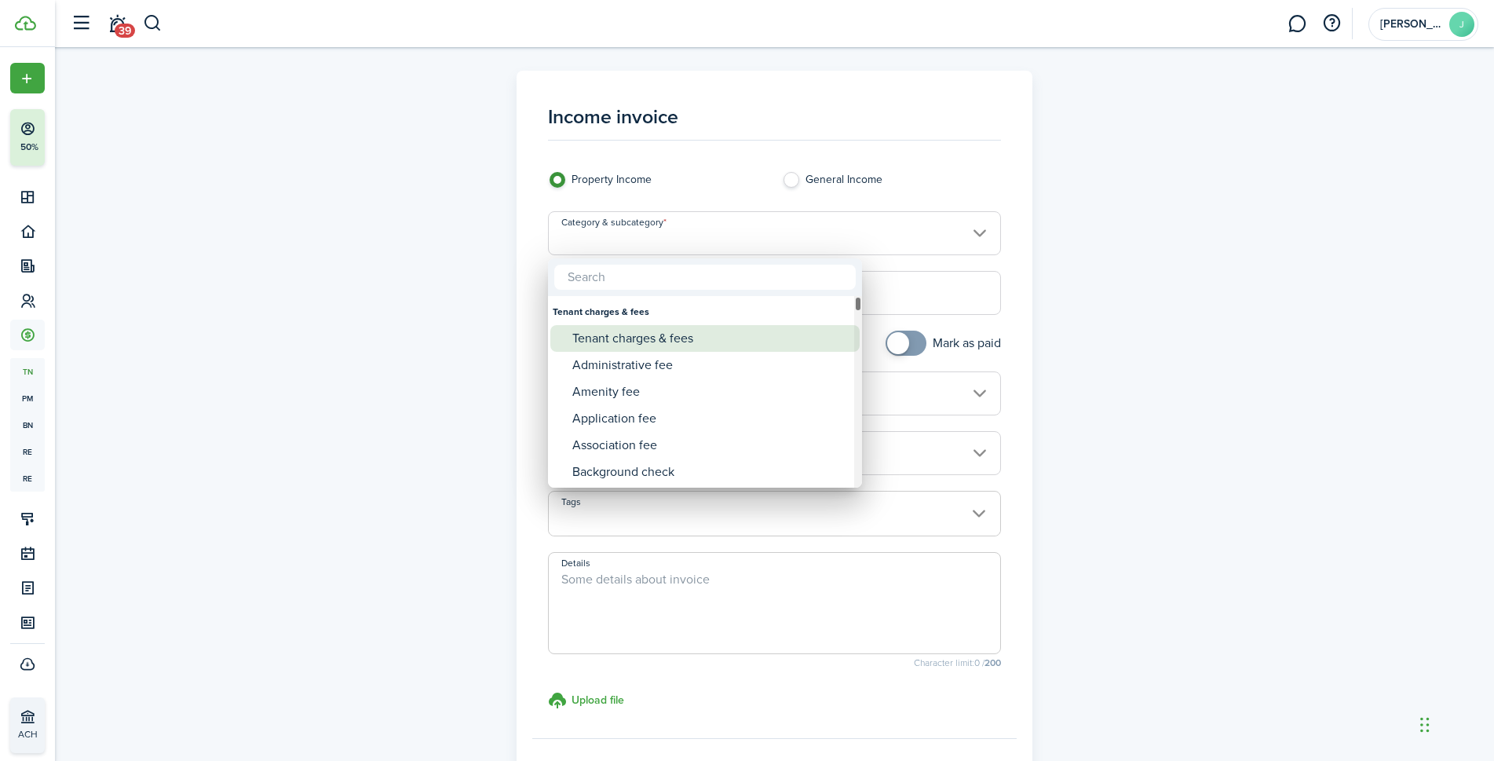
click at [715, 339] on div "Tenant charges & fees" at bounding box center [711, 338] width 278 height 27
type input "Tenant charges & fees"
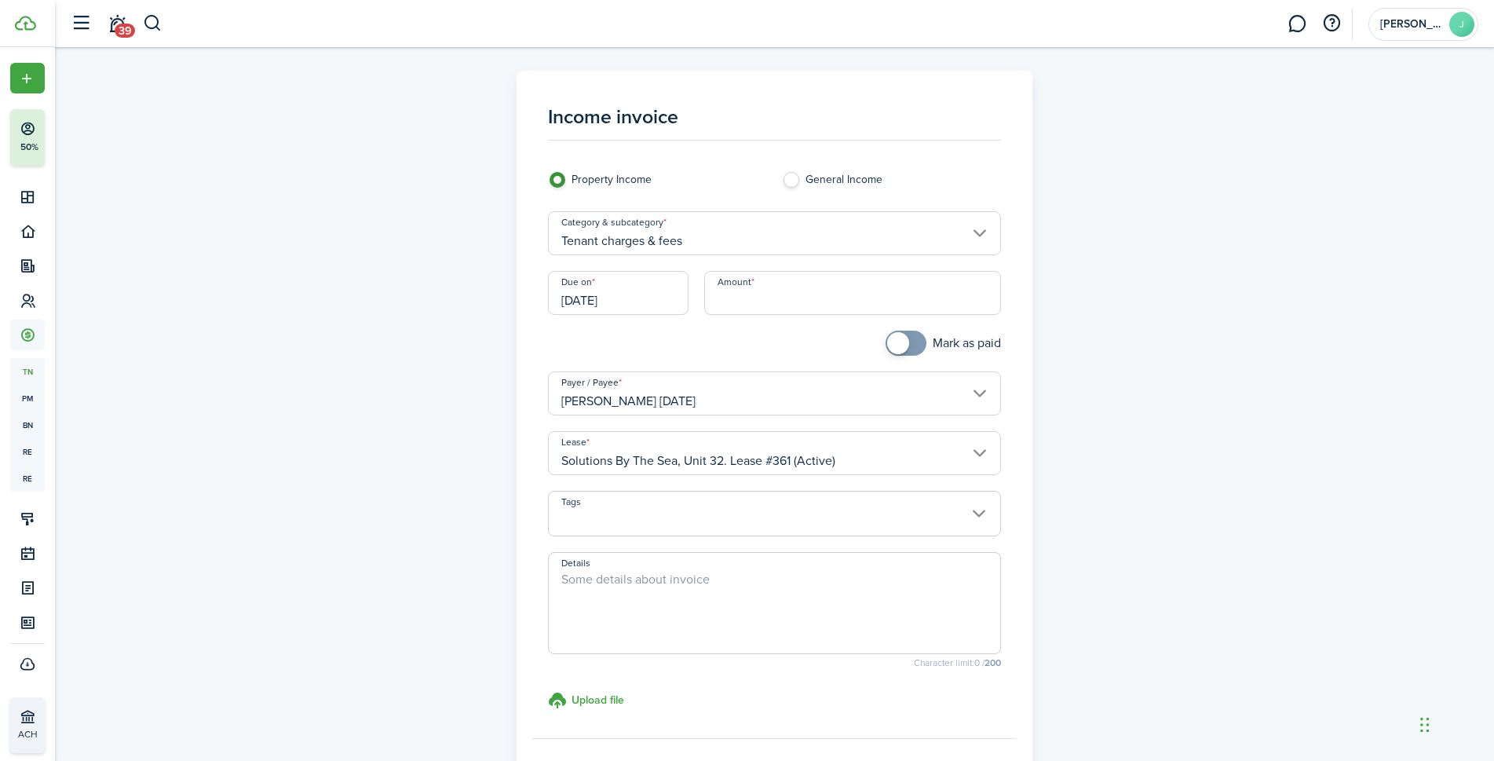
click at [791, 301] on input "Amount" at bounding box center [852, 293] width 297 height 44
type input "$200.00"
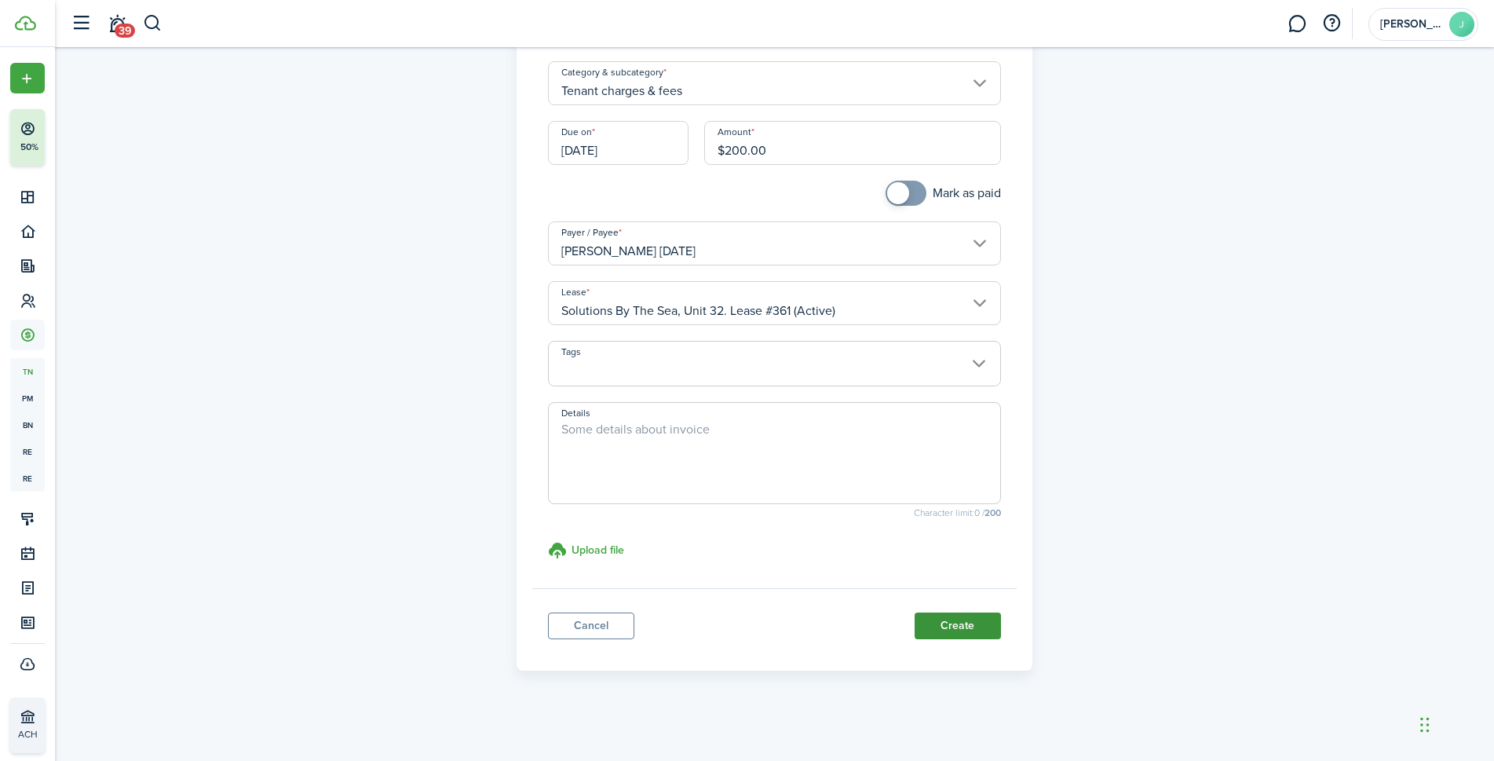
click at [981, 619] on button "Create" at bounding box center [958, 625] width 86 height 27
click at [980, 619] on panel-main-footer "Cancel Create" at bounding box center [774, 621] width 484 height 67
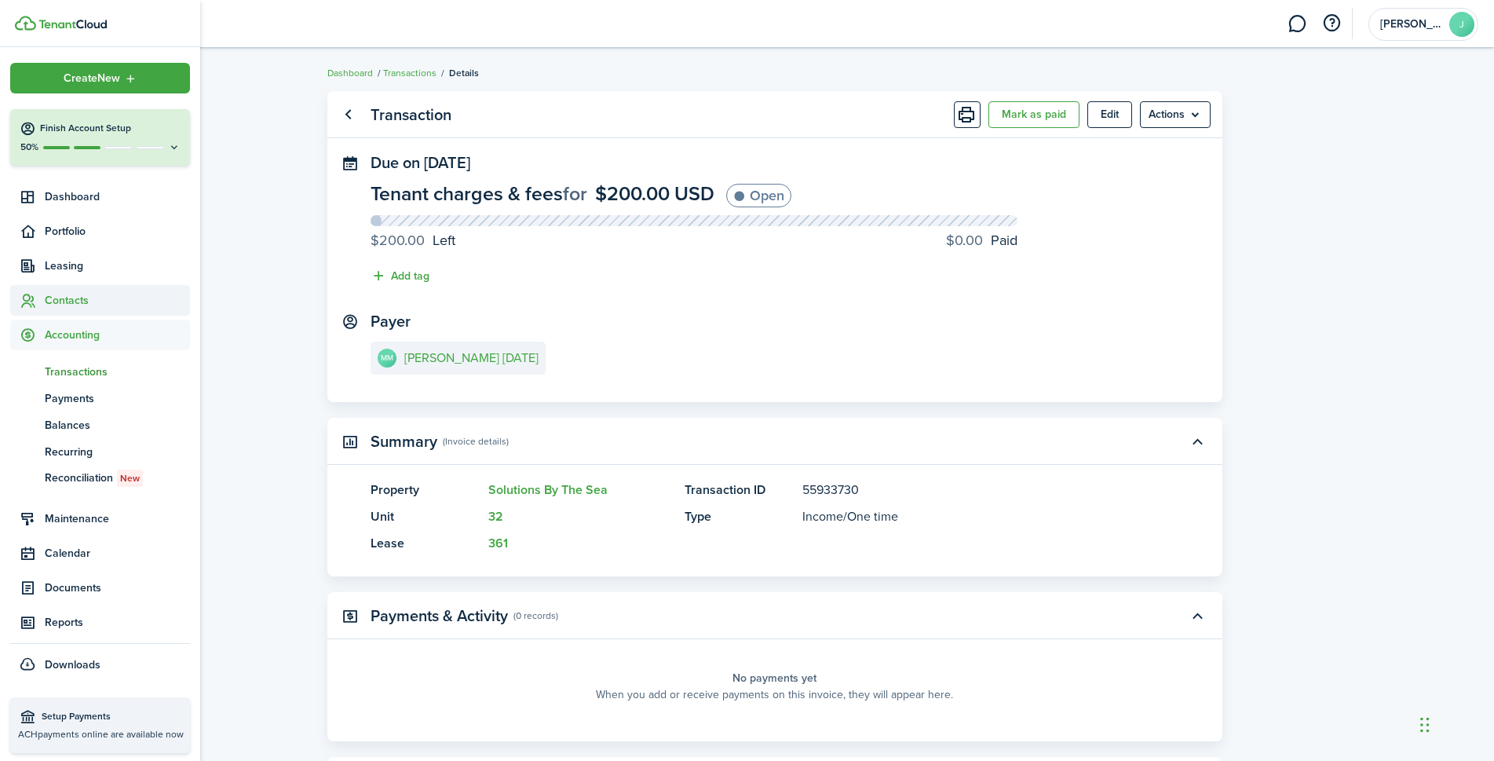
click at [73, 302] on span "Contacts" at bounding box center [117, 300] width 145 height 16
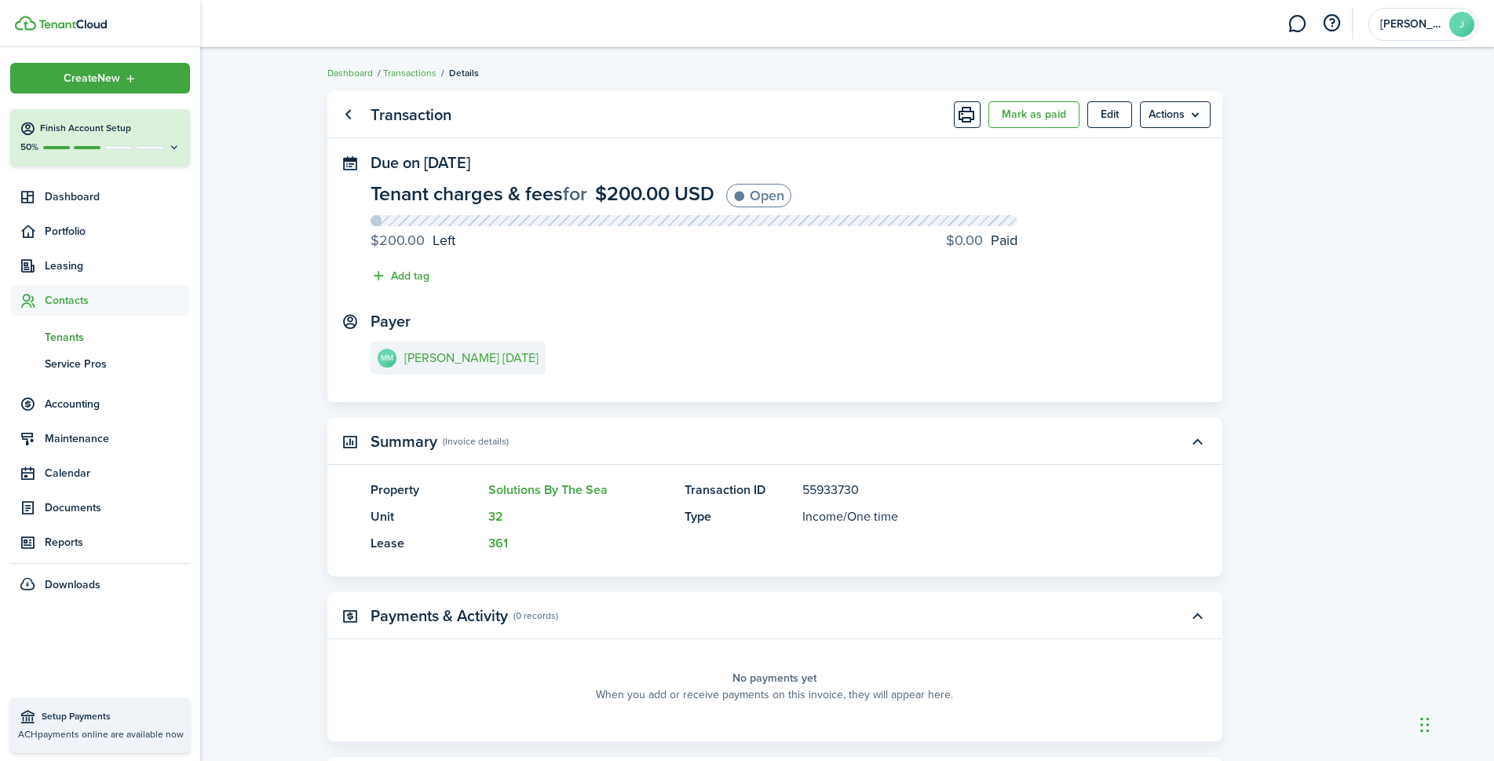
click at [70, 333] on span "Tenants" at bounding box center [117, 337] width 145 height 16
